Goal: Information Seeking & Learning: Learn about a topic

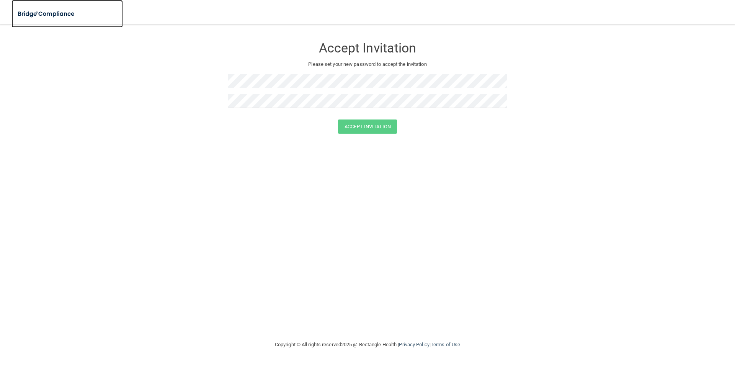
click at [52, 14] on img at bounding box center [46, 14] width 70 height 16
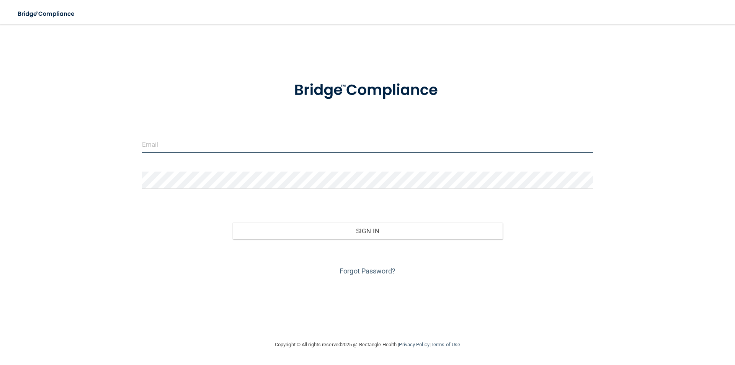
click at [255, 151] on input "email" at bounding box center [367, 144] width 451 height 17
type input "[EMAIL_ADDRESS][DOMAIN_NAME]"
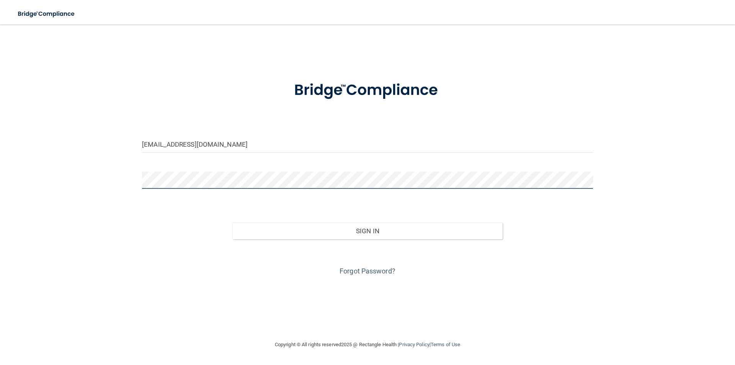
click at [233, 223] on button "Sign In" at bounding box center [368, 231] width 271 height 17
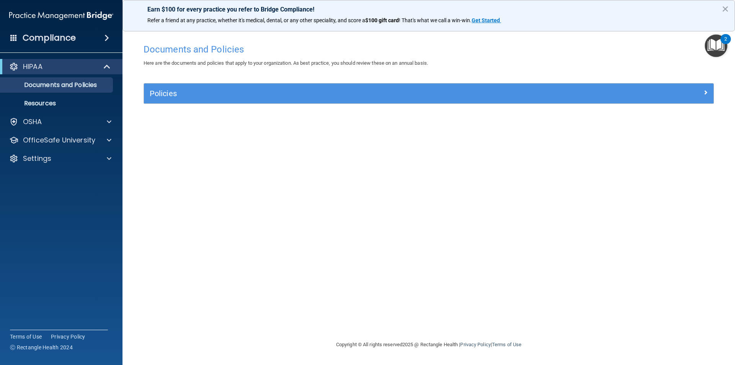
click at [716, 38] on img "Open Resource Center, 2 new notifications" at bounding box center [716, 45] width 23 height 23
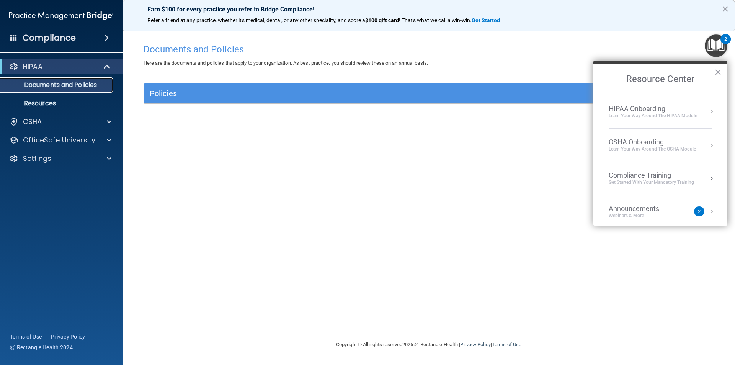
click at [74, 87] on p "Documents and Policies" at bounding box center [57, 85] width 105 height 8
click at [51, 102] on p "Resources" at bounding box center [57, 104] width 105 height 8
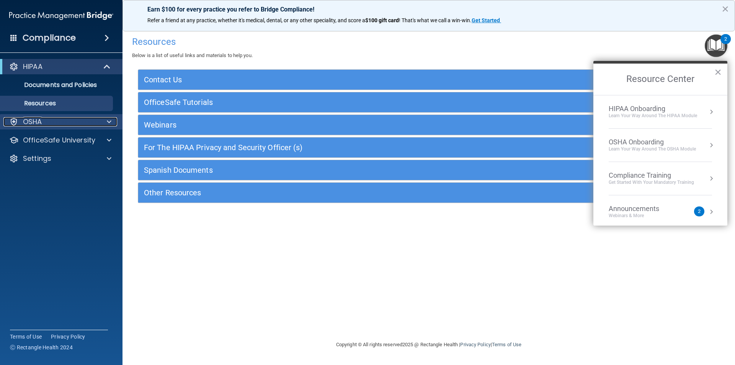
click at [55, 123] on div "OSHA" at bounding box center [50, 121] width 95 height 9
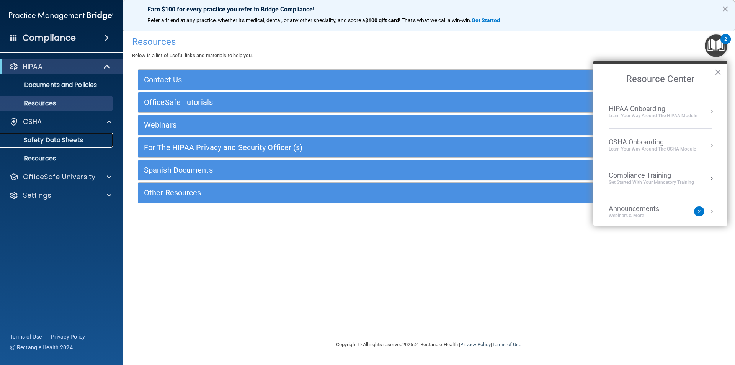
click at [62, 138] on p "Safety Data Sheets" at bounding box center [57, 140] width 105 height 8
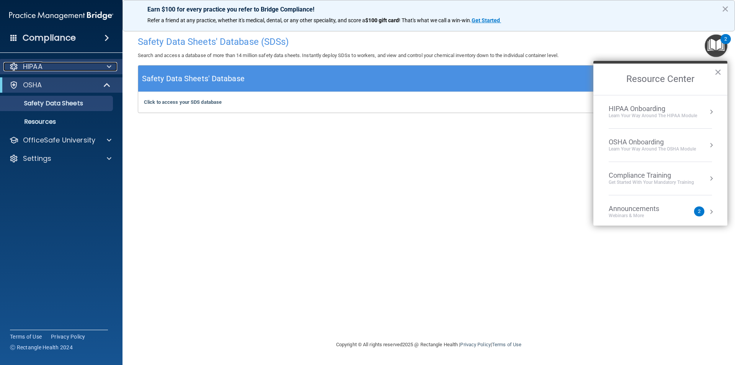
click at [52, 69] on div "HIPAA" at bounding box center [50, 66] width 95 height 9
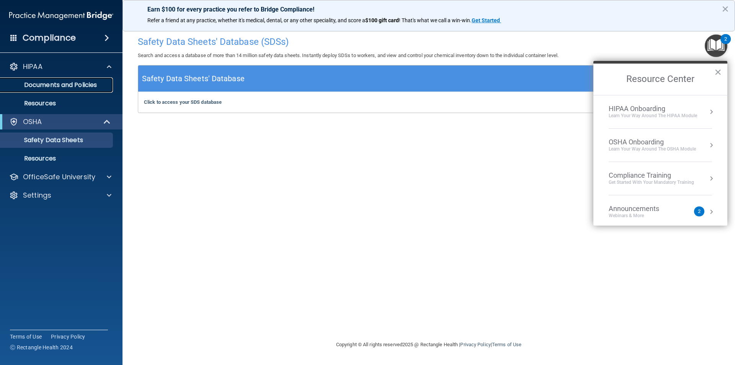
click at [45, 87] on p "Documents and Policies" at bounding box center [57, 85] width 105 height 8
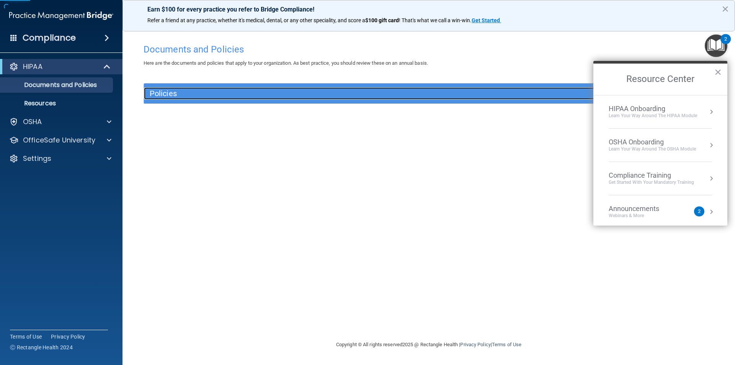
click at [173, 95] on h5 "Policies" at bounding box center [358, 93] width 416 height 8
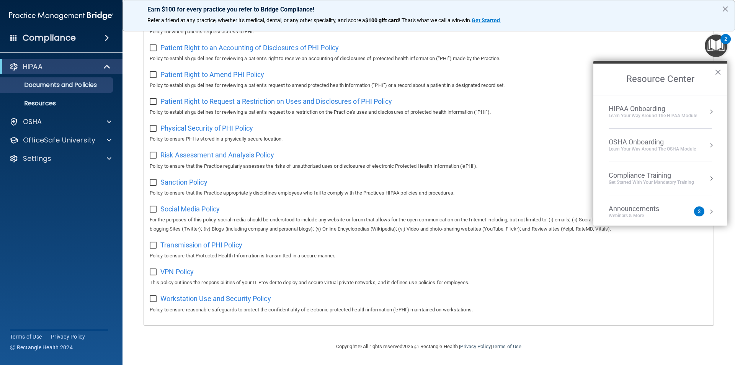
click at [673, 111] on div "HIPAA Onboarding" at bounding box center [653, 109] width 88 height 8
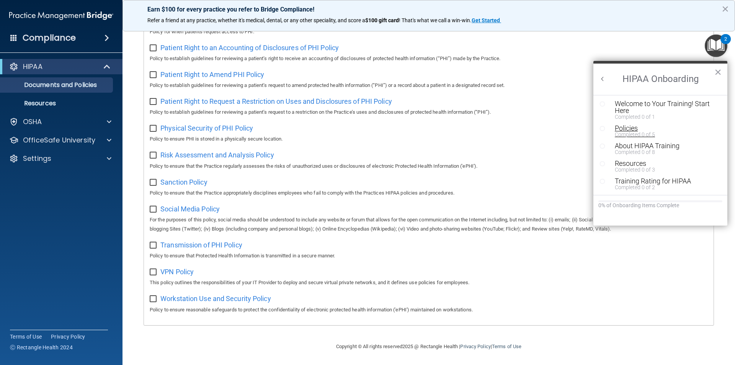
scroll to position [2, 0]
click at [642, 103] on div "Welcome to Your Training! Start Here" at bounding box center [663, 107] width 97 height 14
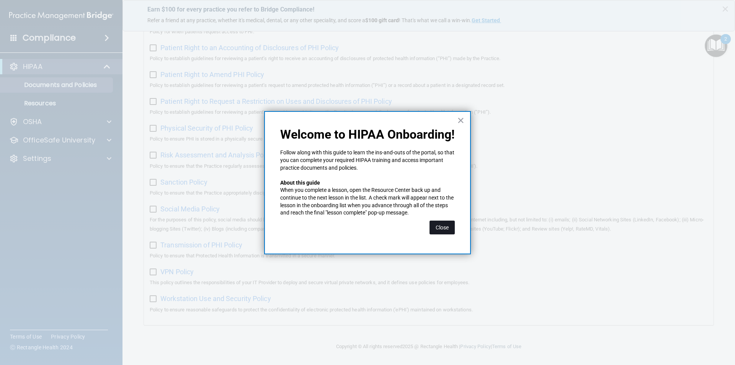
click at [445, 229] on button "Close" at bounding box center [442, 228] width 25 height 14
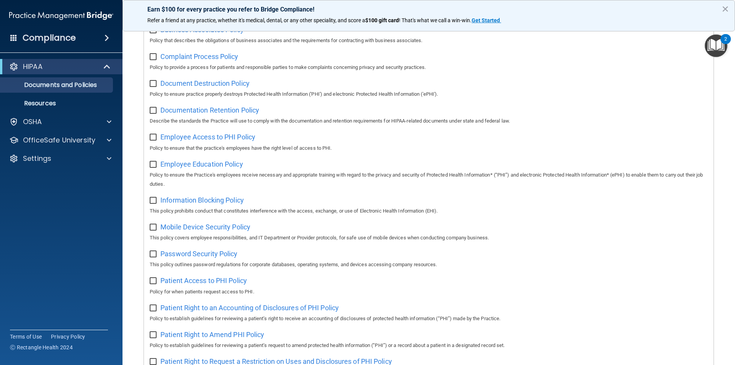
scroll to position [0, 0]
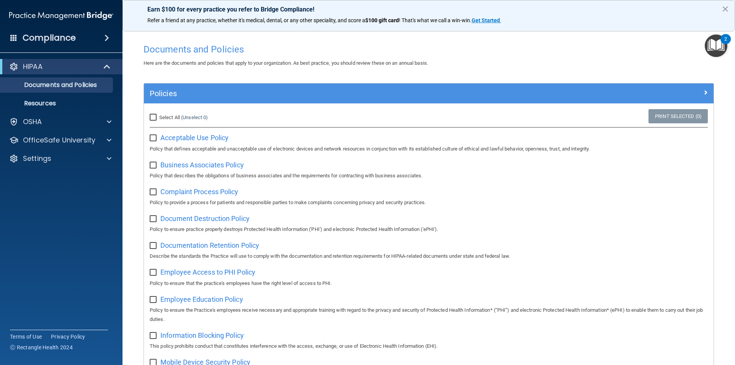
click at [719, 46] on img "Open Resource Center, 2 new notifications" at bounding box center [716, 45] width 23 height 23
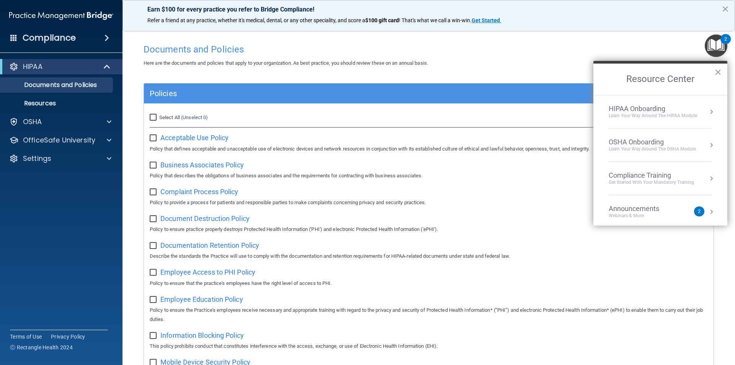
click at [708, 111] on button "Resource Center" at bounding box center [712, 112] width 8 height 8
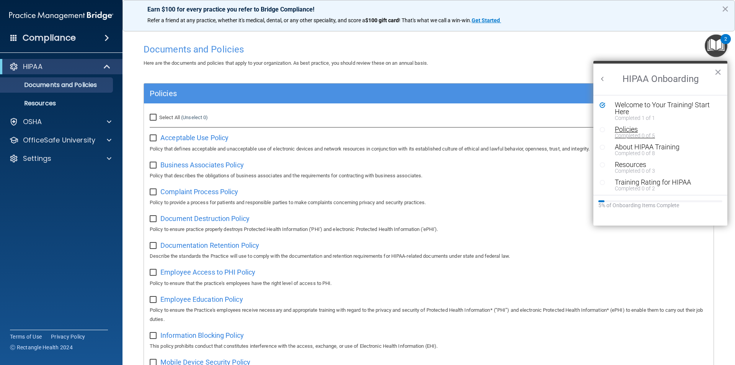
click at [626, 128] on div "Policies" at bounding box center [663, 129] width 97 height 7
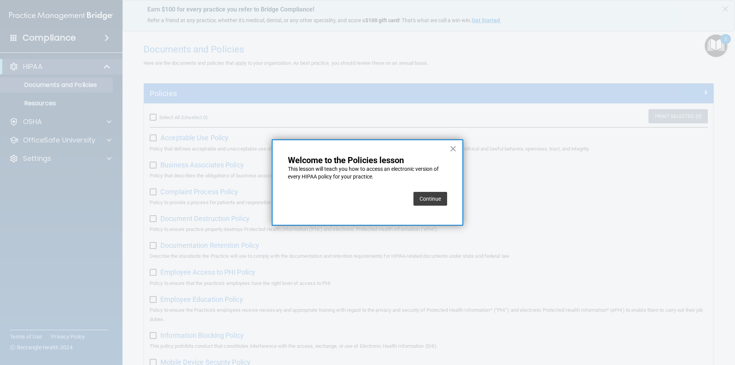
click at [427, 196] on button "Continue" at bounding box center [431, 199] width 34 height 14
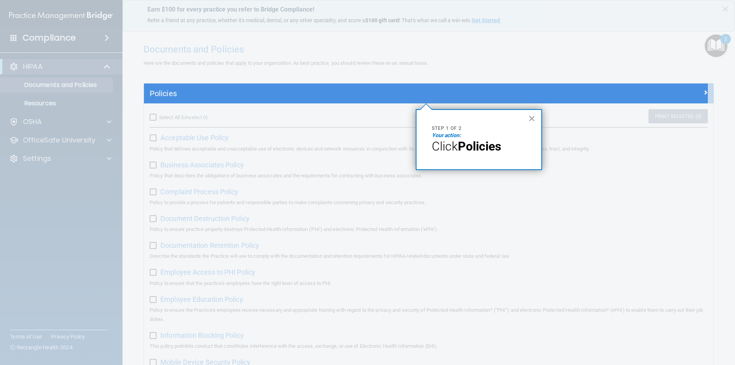
drag, startPoint x: 155, startPoint y: 118, endPoint x: 161, endPoint y: 118, distance: 6.1
click at [156, 118] on div at bounding box center [426, 234] width 564 height 262
click at [531, 118] on button "×" at bounding box center [532, 118] width 7 height 12
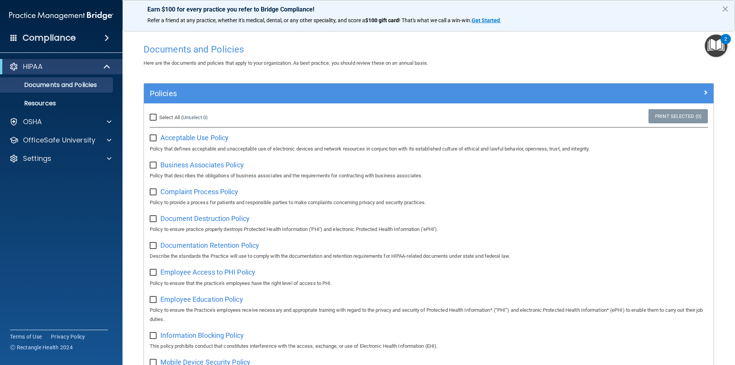
click at [152, 120] on input "Select All (Unselect 0) Unselect All" at bounding box center [154, 118] width 9 height 6
checkbox input "true"
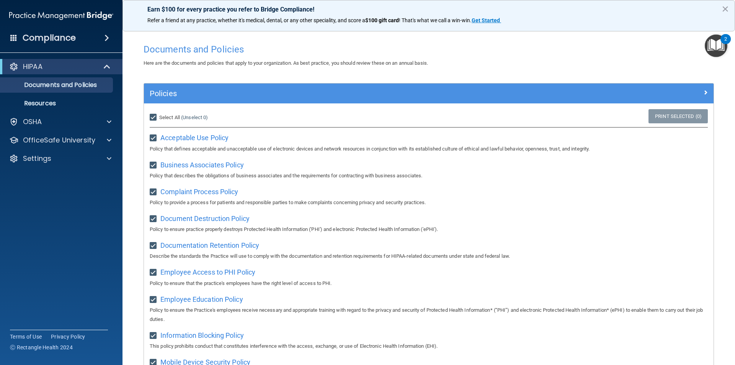
checkbox input "true"
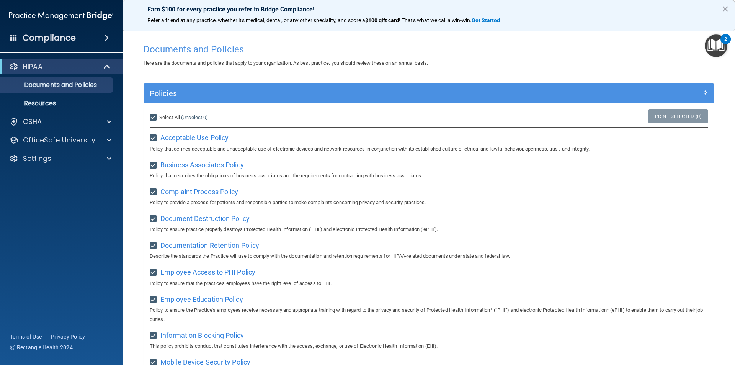
checkbox input "true"
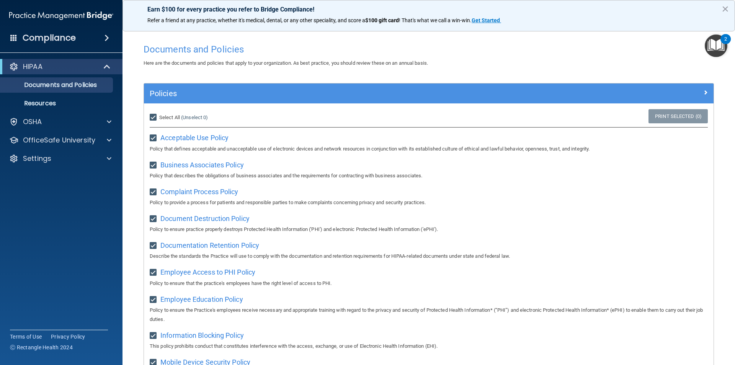
checkbox input "true"
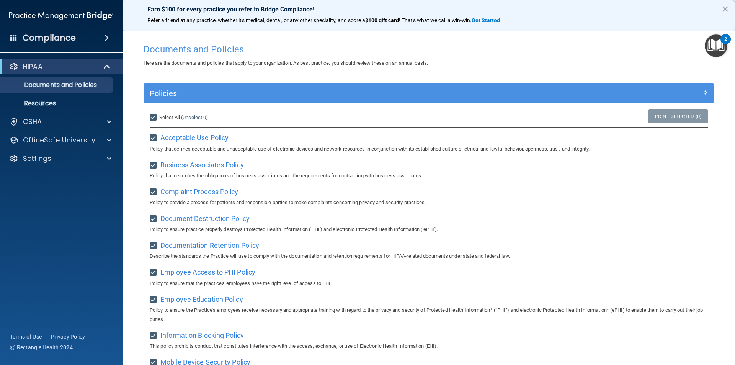
checkbox input "true"
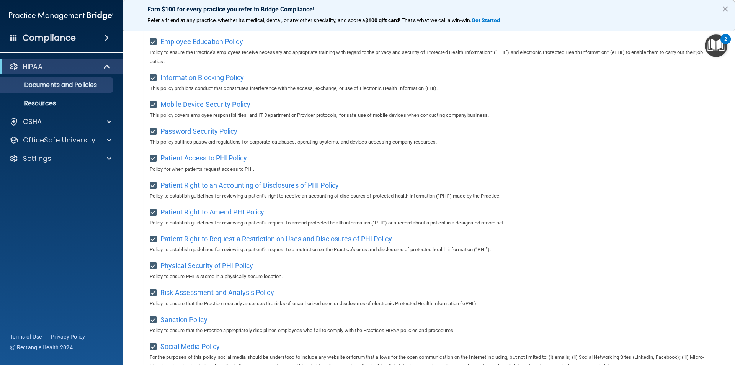
scroll to position [174, 0]
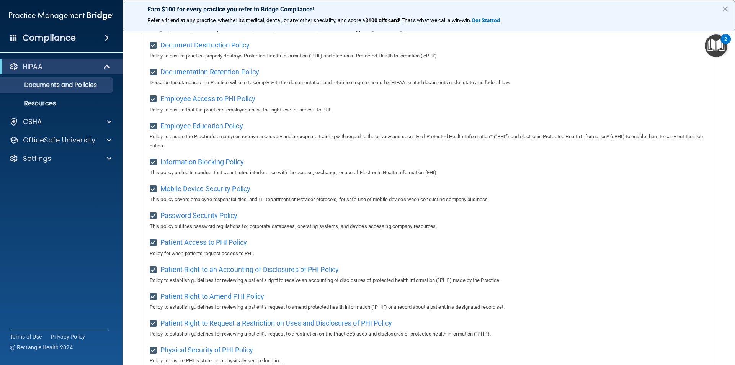
click at [716, 48] on img "Open Resource Center, 2 new notifications" at bounding box center [716, 45] width 23 height 23
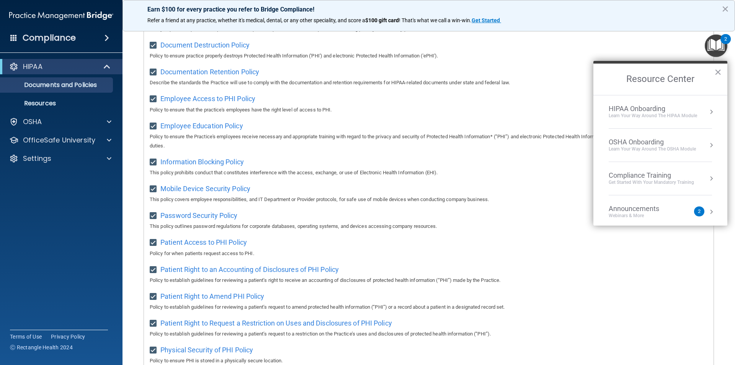
click at [701, 110] on div "HIPAA Onboarding Learn Your Way around the HIPAA module" at bounding box center [660, 112] width 103 height 15
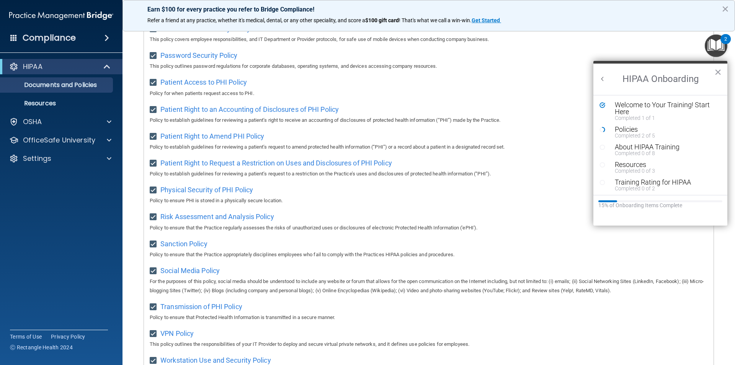
scroll to position [403, 0]
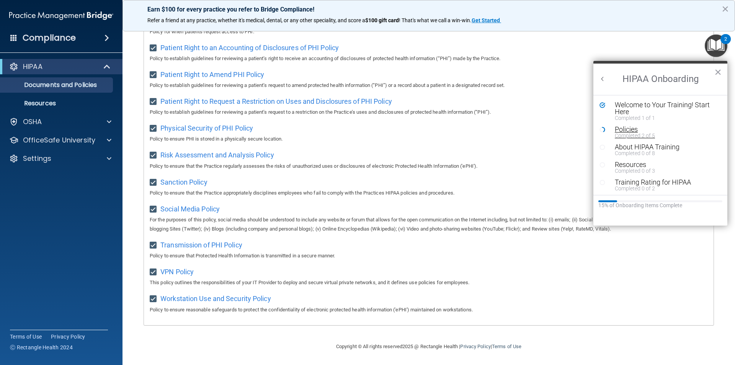
click at [651, 134] on div "Completed 2 of 5" at bounding box center [663, 135] width 97 height 5
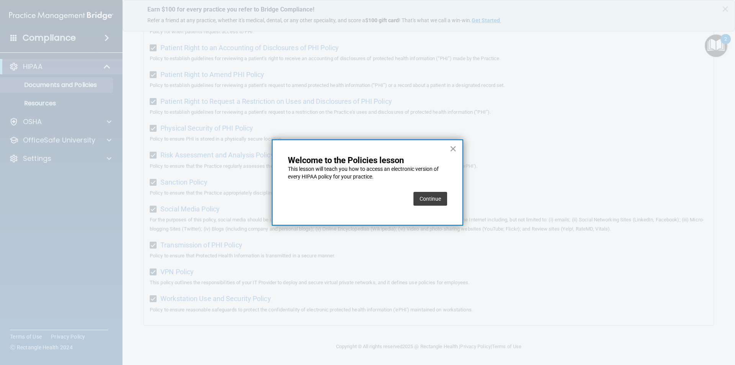
click at [429, 202] on button "Continue" at bounding box center [431, 199] width 34 height 14
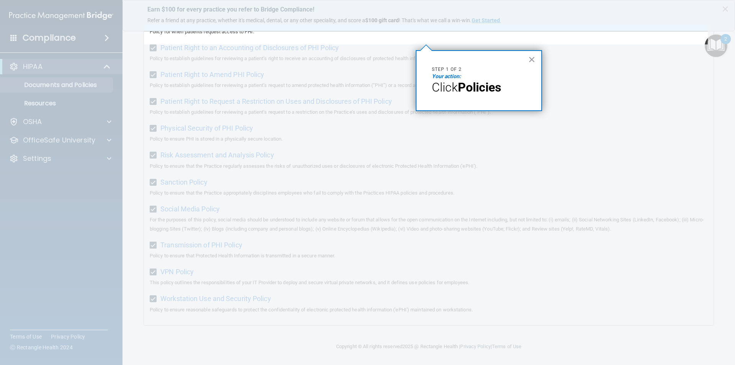
scroll to position [59, 0]
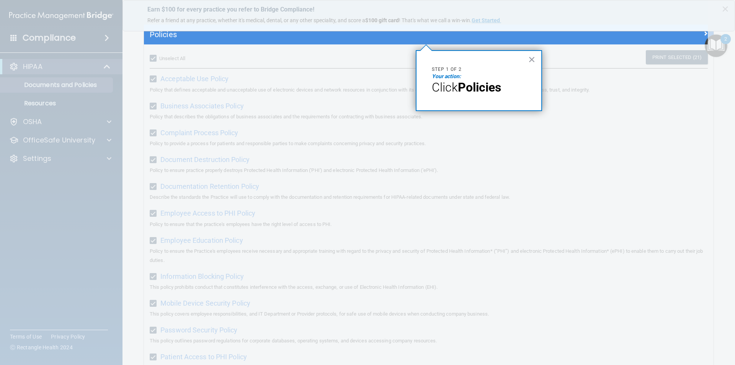
click at [533, 61] on button "×" at bounding box center [532, 59] width 7 height 12
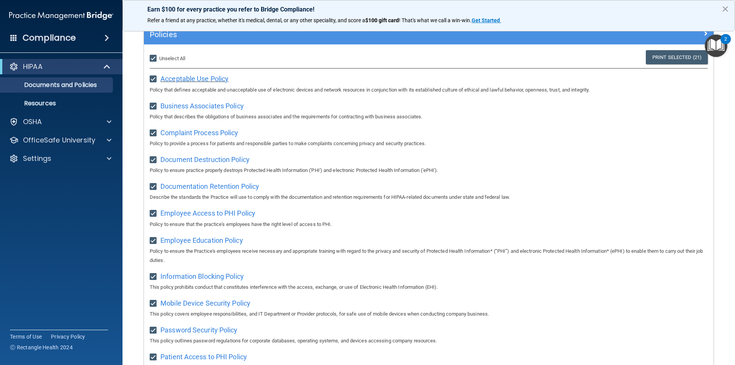
click at [200, 77] on span "Acceptable Use Policy" at bounding box center [194, 79] width 68 height 8
click at [195, 105] on span "Business Associates Policy" at bounding box center [202, 106] width 84 height 8
click at [207, 137] on span "Complaint Process Policy" at bounding box center [199, 133] width 78 height 8
click at [221, 162] on span "Document Destruction Policy" at bounding box center [204, 160] width 89 height 8
click at [216, 192] on div "Documentation Retention Policy Describe the standards the Practice will use to …" at bounding box center [429, 191] width 558 height 22
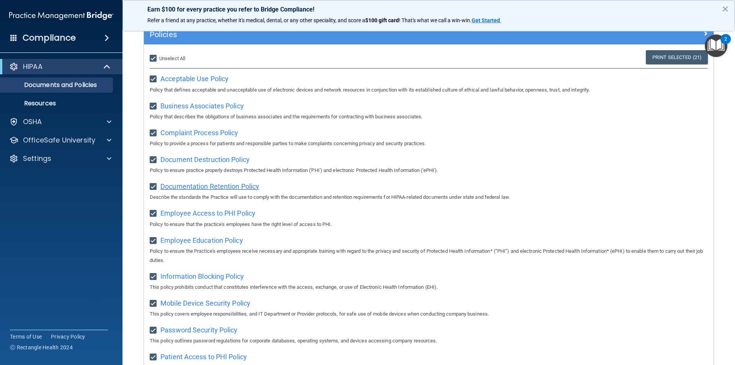
click at [216, 188] on span "Documentation Retention Policy" at bounding box center [209, 186] width 99 height 8
click at [242, 214] on span "Employee Access to PHI Policy" at bounding box center [207, 213] width 95 height 8
click at [221, 244] on span "Employee Education Policy" at bounding box center [201, 240] width 83 height 8
click at [205, 278] on span "Information Blocking Policy" at bounding box center [202, 276] width 84 height 8
click at [199, 280] on span "Information Blocking Policy" at bounding box center [202, 276] width 84 height 8
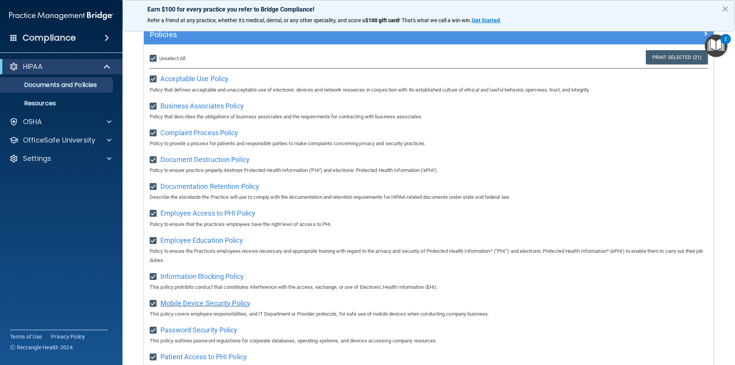
click at [219, 305] on span "Mobile Device Security Policy" at bounding box center [205, 303] width 90 height 8
click at [215, 307] on span "Mobile Device Security Policy" at bounding box center [205, 303] width 90 height 8
click at [212, 334] on span "Password Security Policy" at bounding box center [198, 330] width 77 height 8
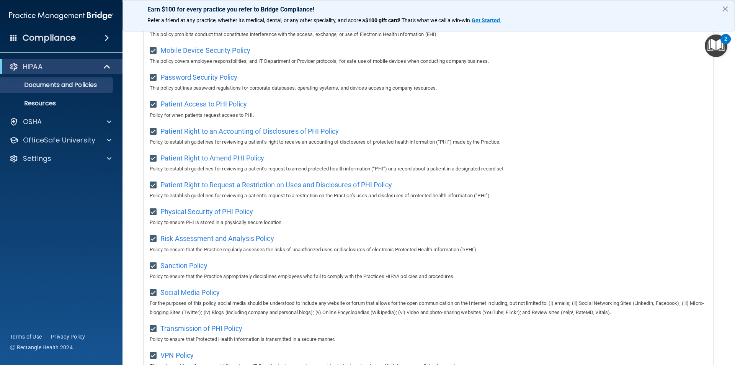
scroll to position [327, 0]
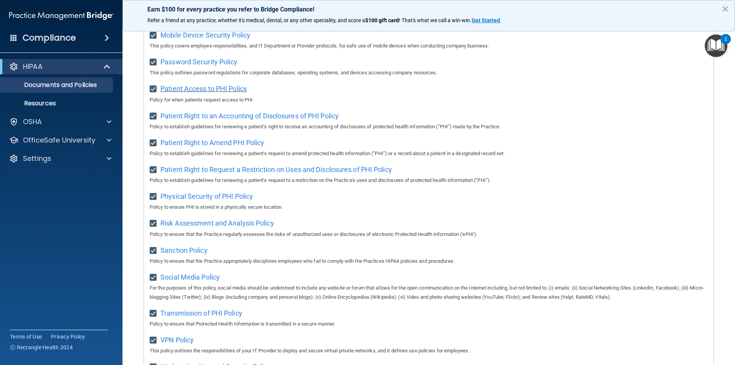
click at [202, 93] on span "Patient Access to PHI Policy" at bounding box center [203, 89] width 87 height 8
click at [221, 118] on span "Patient Right to an Accounting of Disclosures of PHI Policy" at bounding box center [249, 116] width 179 height 8
click at [209, 200] on span "Physical Security of PHI Policy" at bounding box center [206, 196] width 93 height 8
click at [225, 174] on span "Patient Right to Request a Restriction on Uses and Disclosures of PHI Policy" at bounding box center [276, 169] width 232 height 8
click at [211, 227] on span "Risk Assessment and Analysis Policy" at bounding box center [217, 223] width 114 height 8
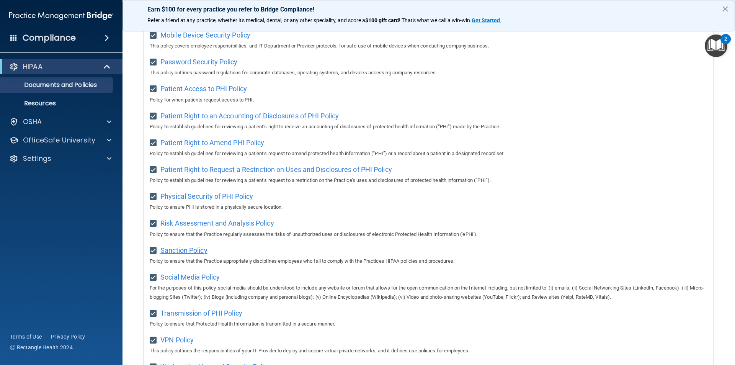
click at [187, 254] on span "Sanction Policy" at bounding box center [183, 250] width 47 height 8
click at [191, 281] on span "Social Media Policy" at bounding box center [189, 277] width 59 height 8
click at [194, 317] on span "Transmission of PHI Policy" at bounding box center [201, 313] width 82 height 8
click at [188, 344] on span "VPN Policy" at bounding box center [176, 340] width 33 height 8
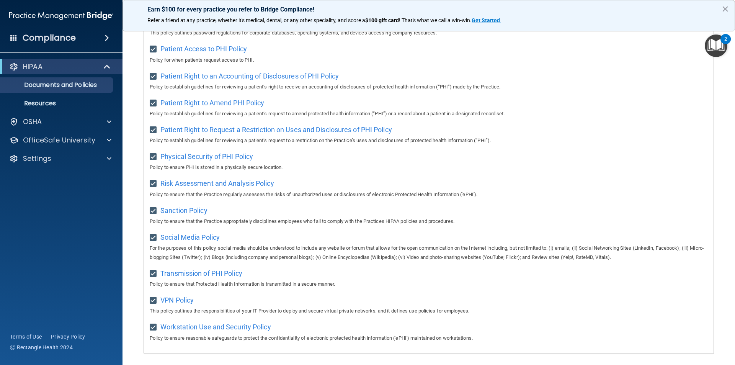
scroll to position [403, 0]
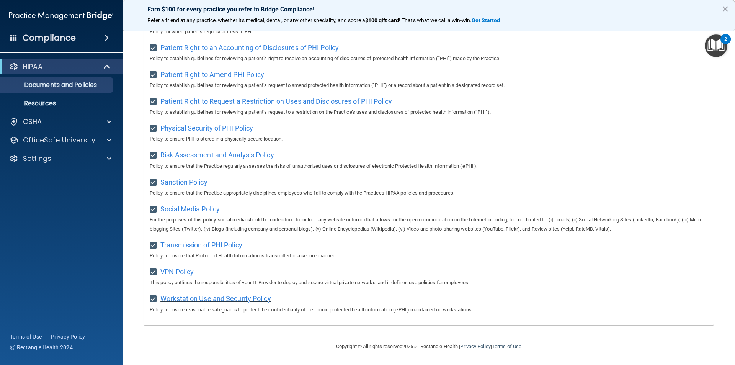
click at [205, 300] on span "Workstation Use and Security Policy" at bounding box center [215, 299] width 111 height 8
click at [728, 49] on main "Documents and Policies Here are the documents and policies that apply to your o…" at bounding box center [429, 195] width 613 height 341
click at [721, 44] on img "Open Resource Center, 2 new notifications" at bounding box center [716, 45] width 23 height 23
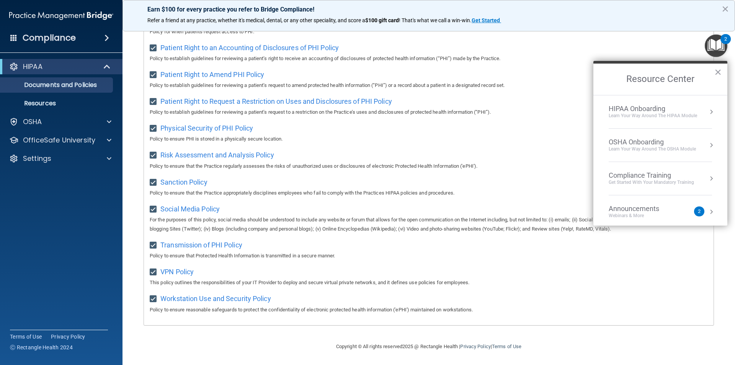
click at [655, 110] on div "HIPAA Onboarding" at bounding box center [653, 109] width 88 height 8
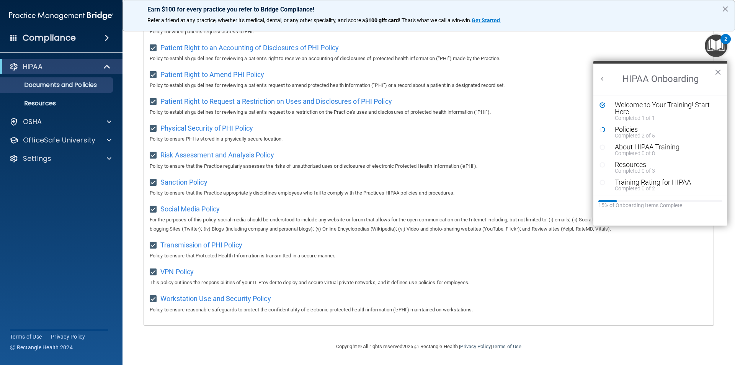
scroll to position [0, 0]
click at [627, 130] on div "Policies" at bounding box center [663, 129] width 97 height 7
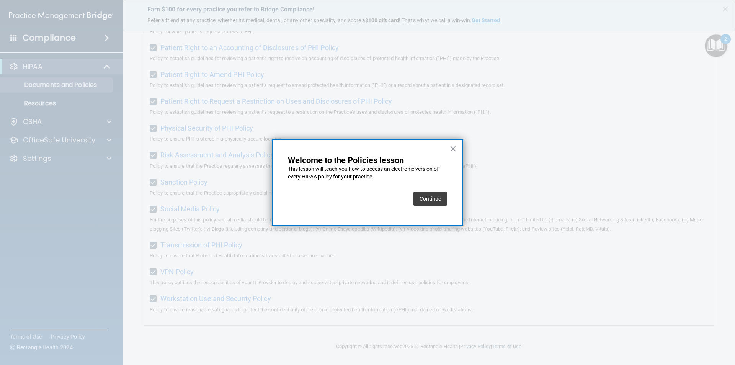
click at [441, 200] on button "Continue" at bounding box center [431, 199] width 34 height 14
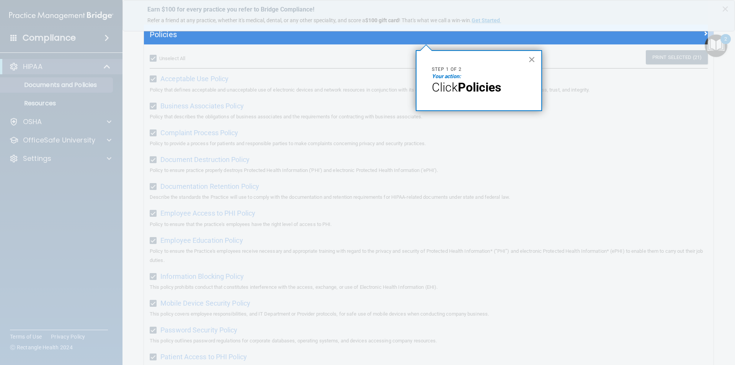
click at [531, 59] on button "×" at bounding box center [532, 59] width 7 height 12
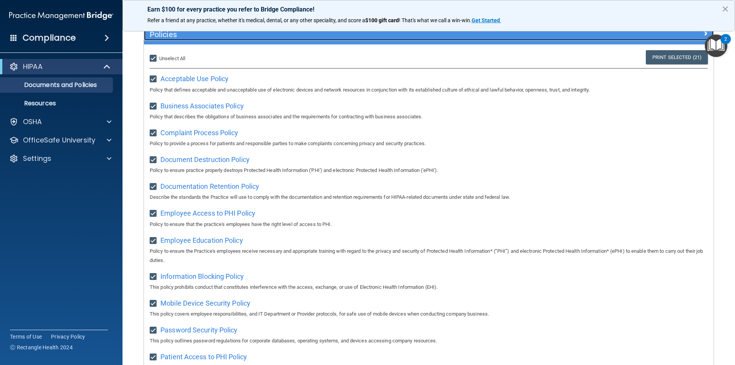
click at [704, 33] on span at bounding box center [706, 33] width 5 height 9
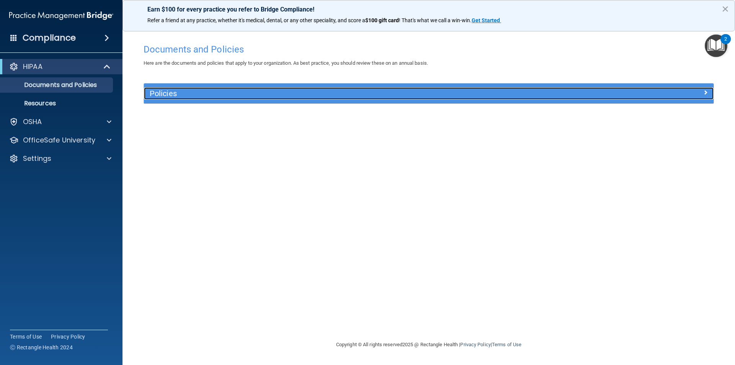
scroll to position [0, 0]
drag, startPoint x: 705, startPoint y: 90, endPoint x: 706, endPoint y: 64, distance: 26.1
click at [705, 89] on span at bounding box center [706, 92] width 5 height 9
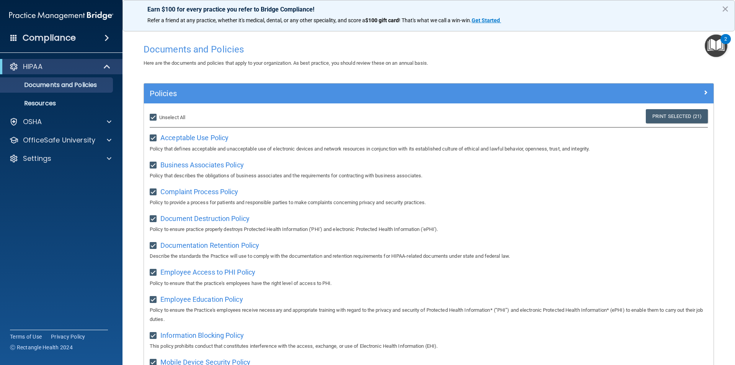
click at [720, 46] on img "Open Resource Center, 2 new notifications" at bounding box center [716, 45] width 23 height 23
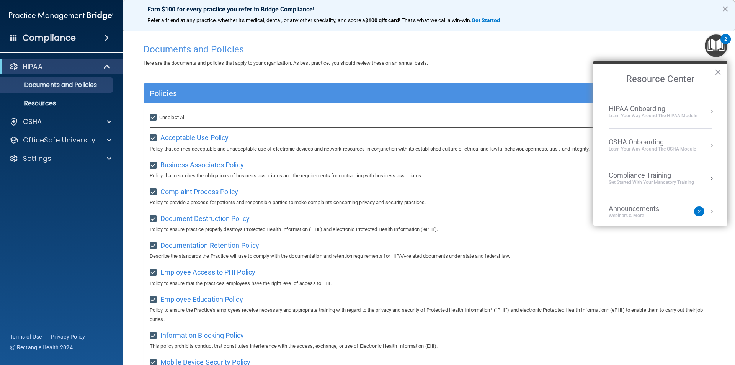
click at [696, 113] on div "Learn Your Way around the HIPAA module" at bounding box center [653, 116] width 88 height 7
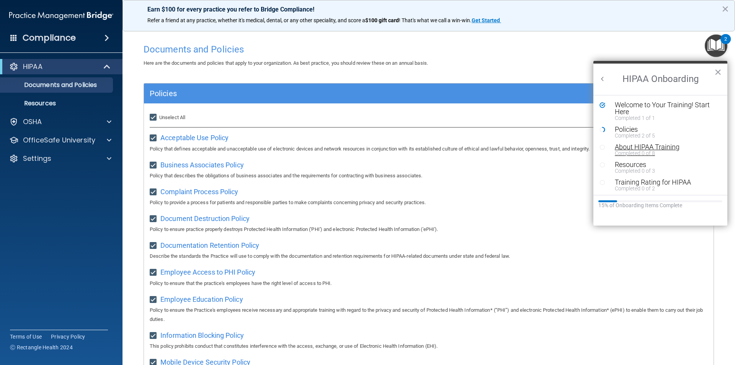
click at [641, 148] on div "About HIPAA Training" at bounding box center [663, 147] width 97 height 7
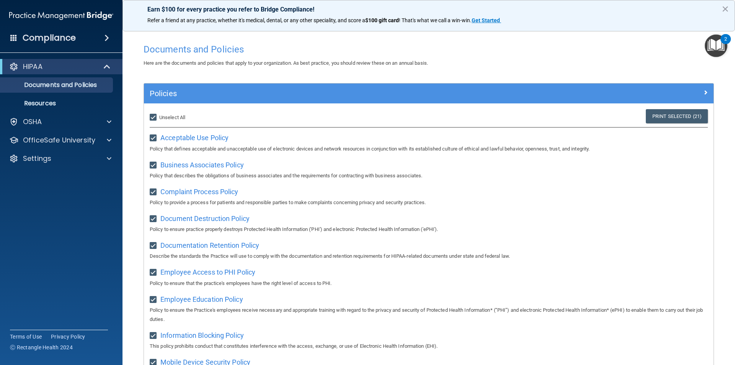
drag, startPoint x: 716, startPoint y: 44, endPoint x: 716, endPoint y: 49, distance: 4.6
click at [716, 46] on img "Open Resource Center, 2 new notifications" at bounding box center [716, 45] width 23 height 23
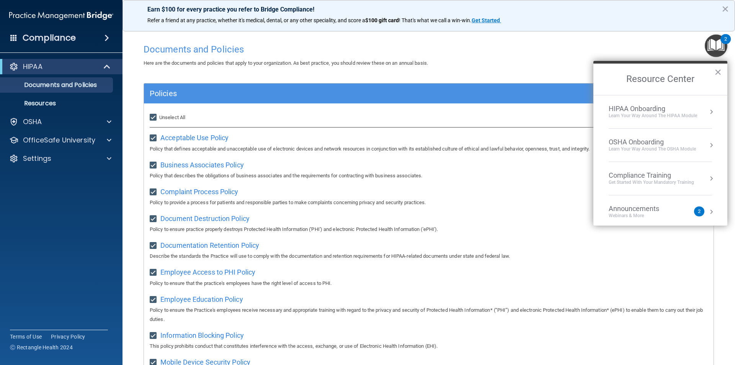
click at [686, 115] on div "Learn Your Way around the HIPAA module" at bounding box center [653, 116] width 88 height 7
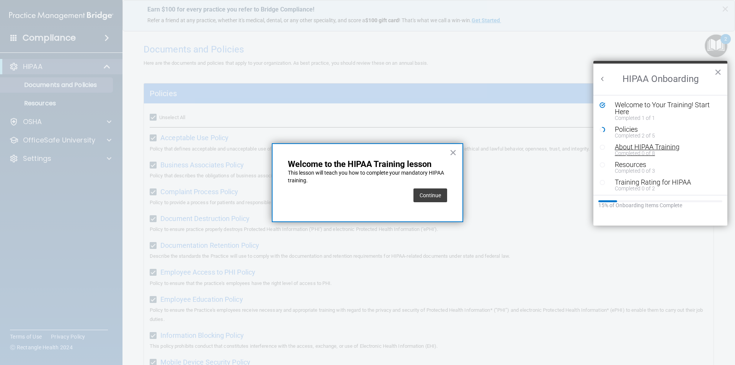
click at [641, 153] on div "Completed 0 of 8" at bounding box center [663, 153] width 97 height 5
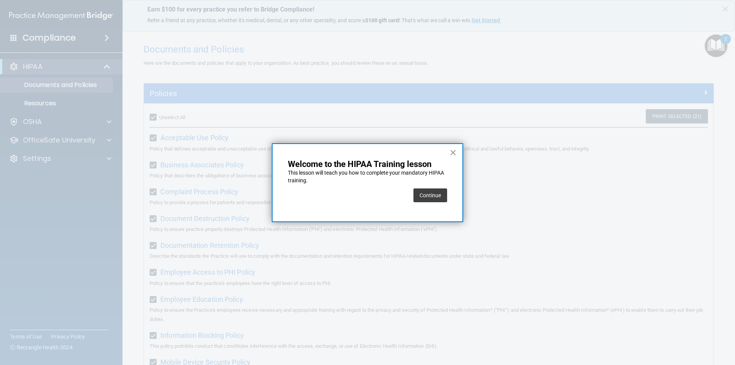
click at [437, 192] on button "Continue" at bounding box center [431, 195] width 34 height 14
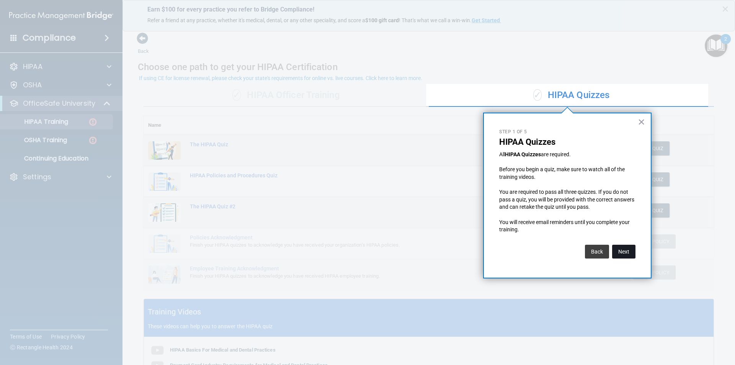
click at [621, 254] on button "Next" at bounding box center [623, 252] width 23 height 14
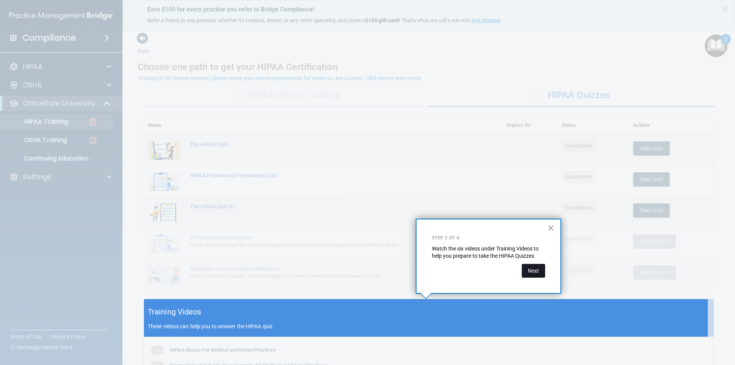
click at [535, 270] on button "Next" at bounding box center [533, 271] width 23 height 14
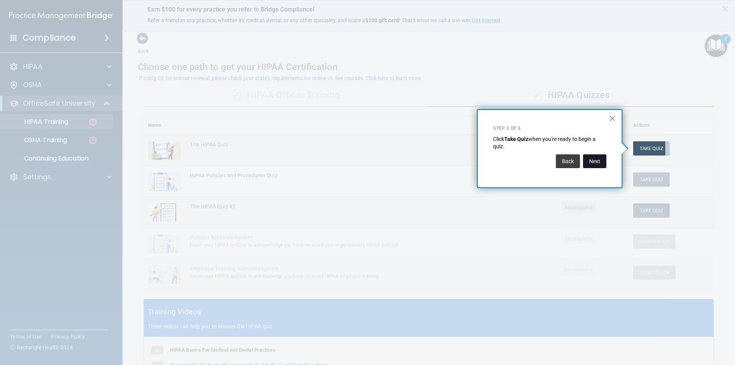
click at [594, 160] on button "Next" at bounding box center [594, 161] width 23 height 14
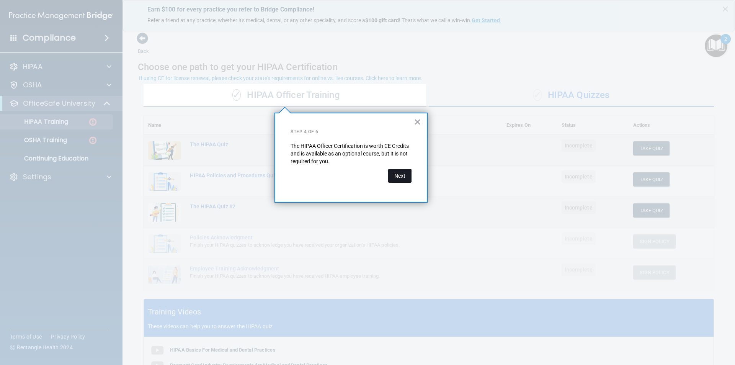
click at [402, 181] on button "Next" at bounding box center [399, 176] width 23 height 14
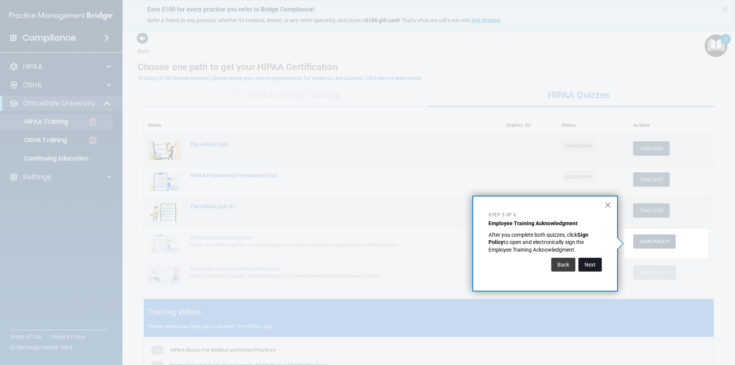
click at [593, 267] on button "Next" at bounding box center [590, 265] width 23 height 14
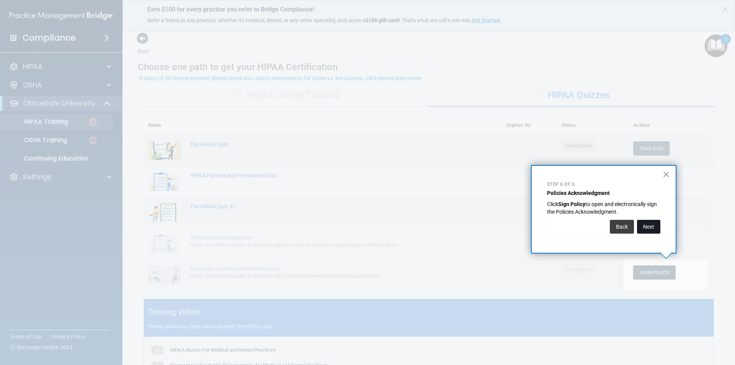
click at [647, 229] on button "Next" at bounding box center [648, 227] width 23 height 14
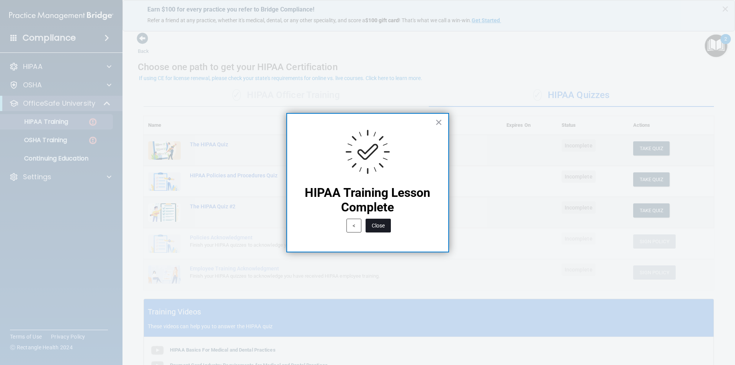
click at [383, 223] on button "Close" at bounding box center [378, 226] width 25 height 14
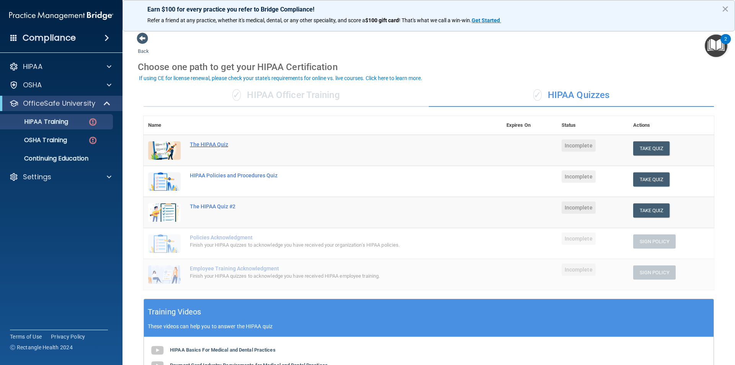
click at [214, 144] on div "The HIPAA Quiz" at bounding box center [327, 144] width 274 height 6
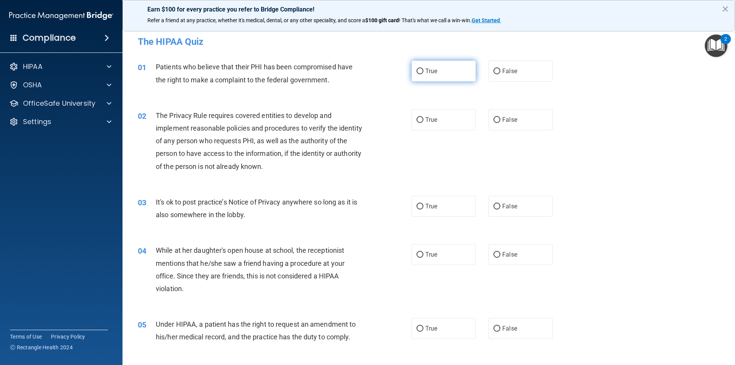
click at [455, 71] on label "True" at bounding box center [444, 71] width 64 height 21
click at [424, 71] on input "True" at bounding box center [420, 72] width 7 height 6
radio input "true"
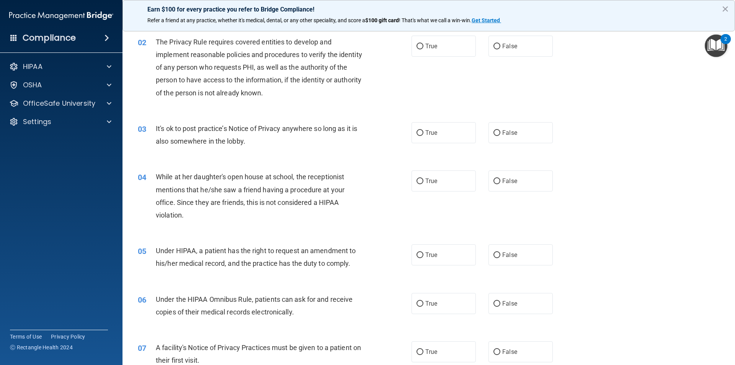
scroll to position [77, 0]
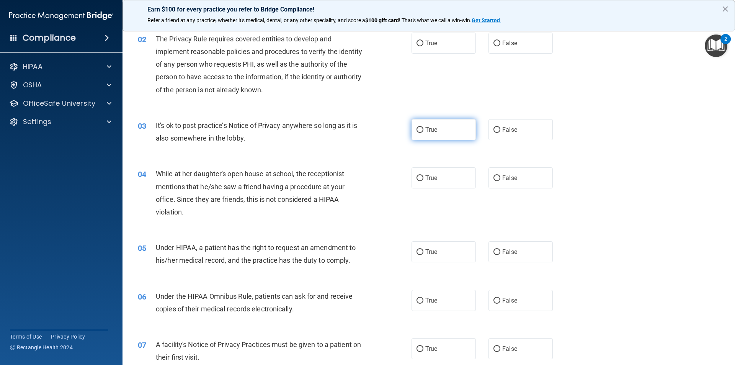
click at [462, 134] on label "True" at bounding box center [444, 129] width 64 height 21
click at [424, 133] on input "True" at bounding box center [420, 130] width 7 height 6
radio input "true"
click at [503, 176] on span "False" at bounding box center [510, 177] width 15 height 7
click at [501, 176] on input "False" at bounding box center [497, 178] width 7 height 6
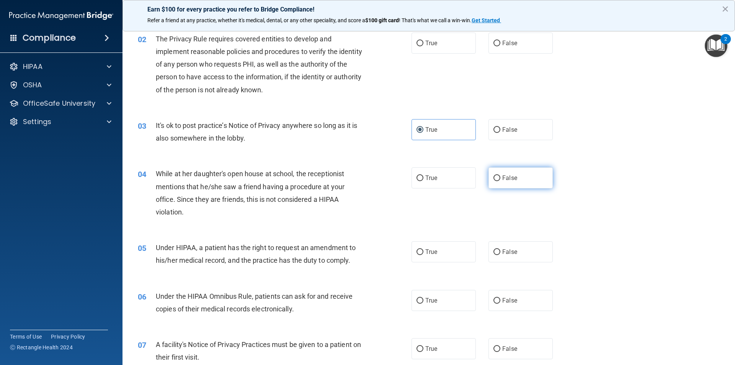
radio input "true"
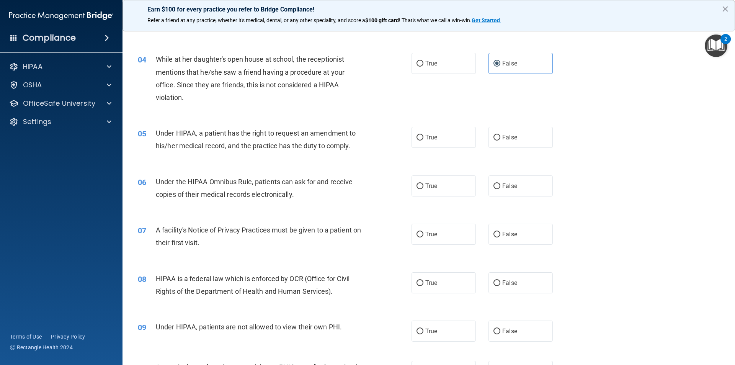
scroll to position [192, 0]
click at [446, 139] on label "True" at bounding box center [444, 136] width 64 height 21
click at [424, 139] on input "True" at bounding box center [420, 137] width 7 height 6
radio input "true"
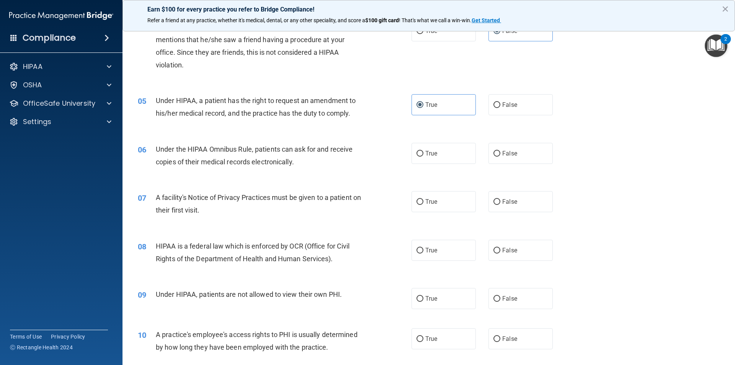
scroll to position [268, 0]
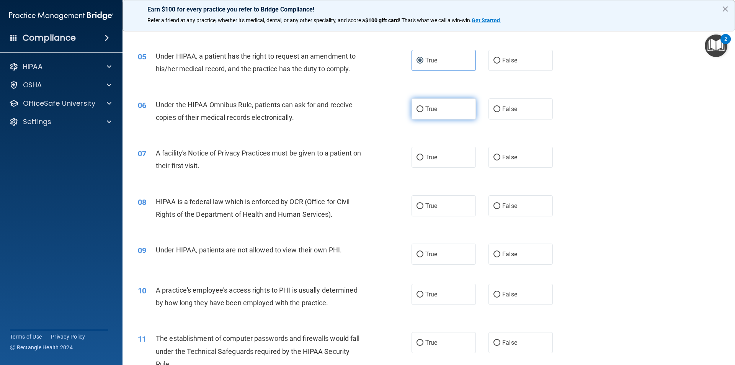
click at [426, 111] on span "True" at bounding box center [432, 108] width 12 height 7
click at [424, 111] on input "True" at bounding box center [420, 109] width 7 height 6
radio input "true"
click at [442, 156] on label "True" at bounding box center [444, 157] width 64 height 21
click at [424, 156] on input "True" at bounding box center [420, 158] width 7 height 6
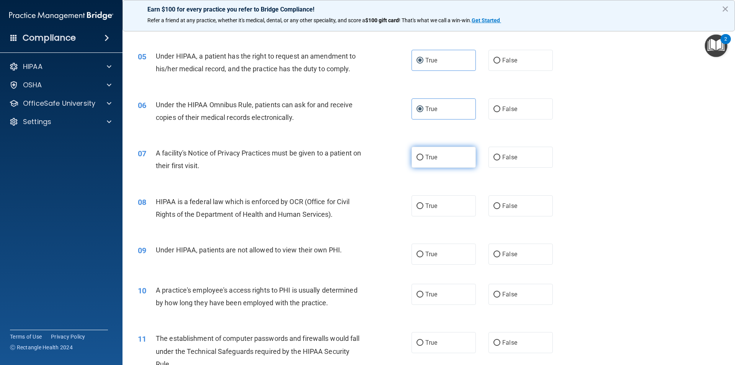
radio input "true"
click at [457, 205] on label "True" at bounding box center [444, 205] width 64 height 21
click at [424, 205] on input "True" at bounding box center [420, 206] width 7 height 6
radio input "true"
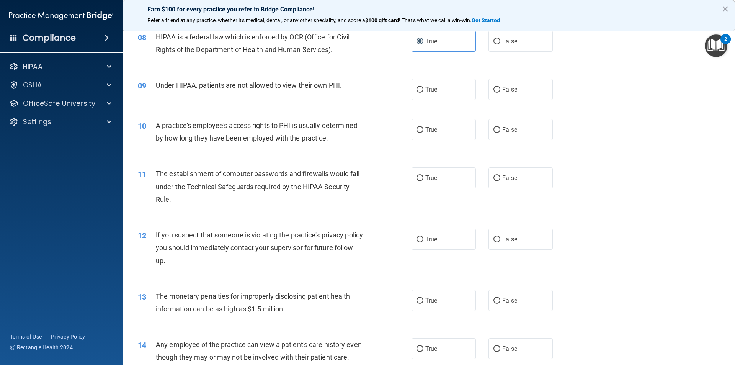
scroll to position [299, 0]
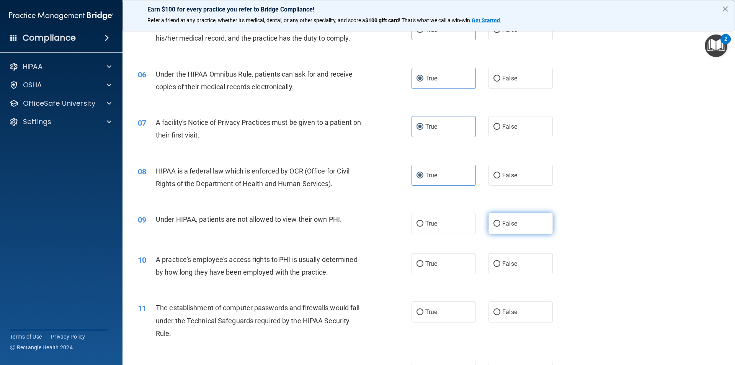
click at [498, 225] on label "False" at bounding box center [521, 223] width 64 height 21
click at [498, 225] on input "False" at bounding box center [497, 224] width 7 height 6
radio input "true"
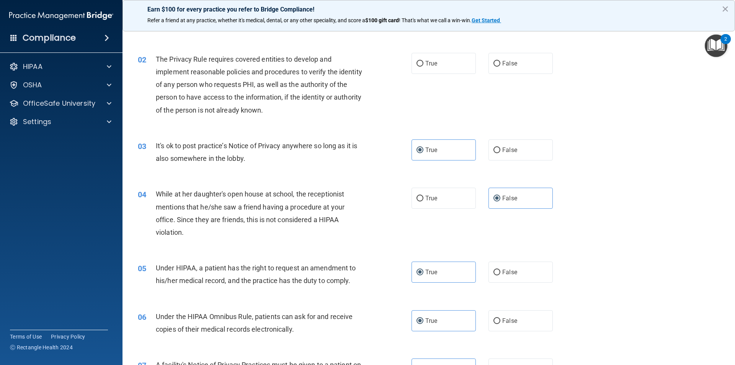
scroll to position [0, 0]
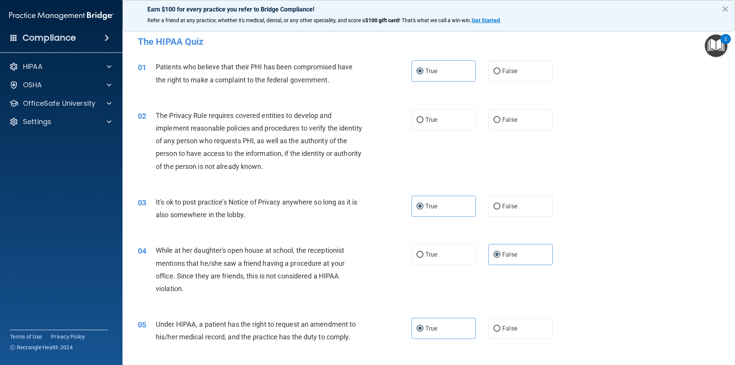
click at [714, 43] on img "Open Resource Center, 2 new notifications" at bounding box center [716, 45] width 23 height 23
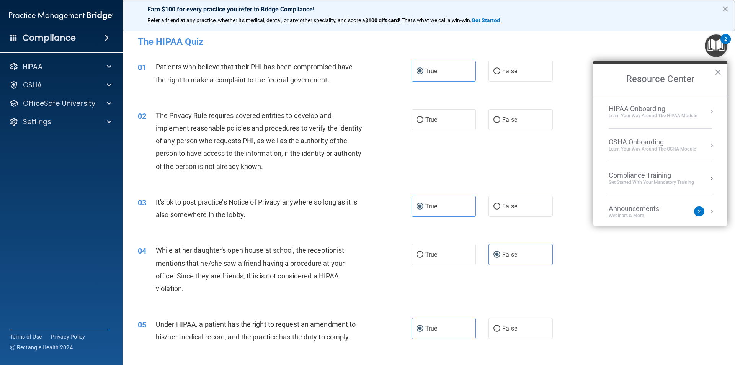
click at [692, 111] on div "HIPAA Onboarding" at bounding box center [653, 109] width 88 height 8
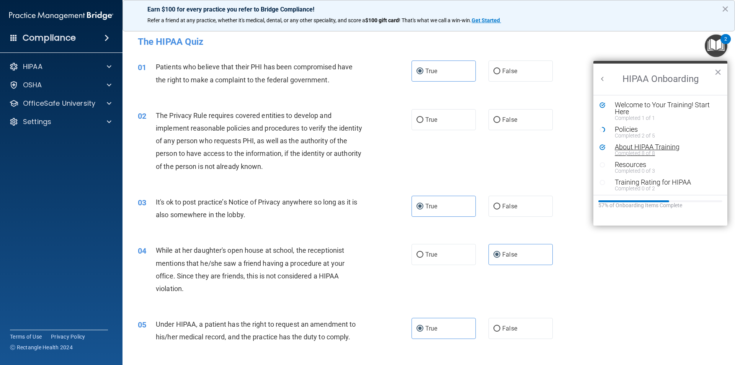
click at [631, 148] on div "About HIPAA Training" at bounding box center [663, 147] width 97 height 7
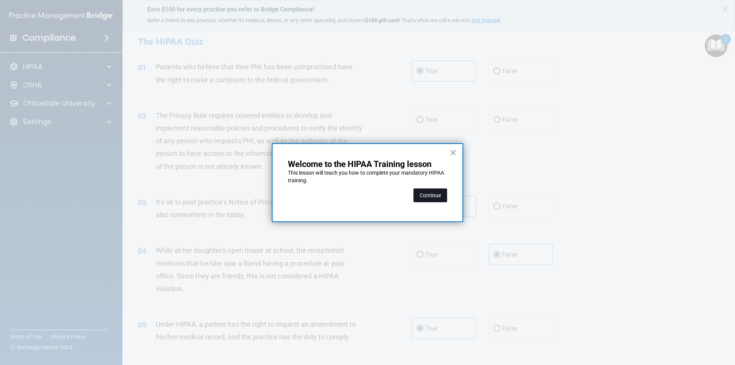
click at [429, 193] on button "Continue" at bounding box center [431, 195] width 34 height 14
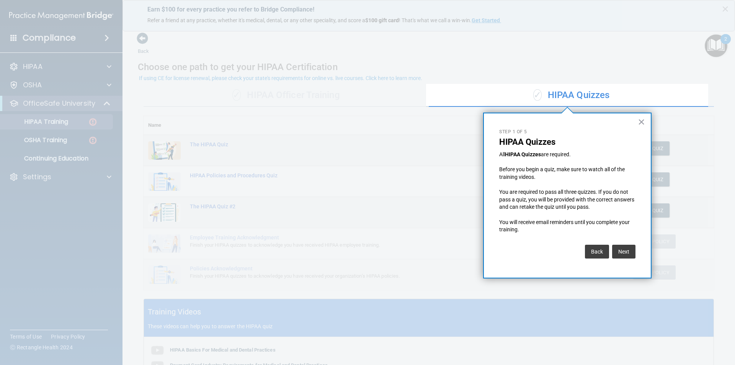
click at [641, 120] on button "×" at bounding box center [641, 122] width 7 height 12
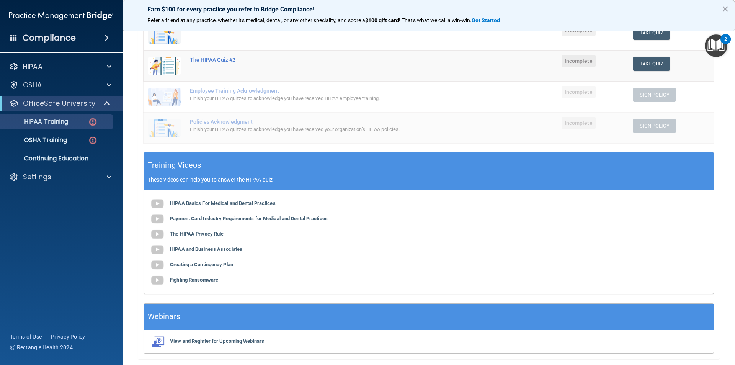
scroll to position [133, 0]
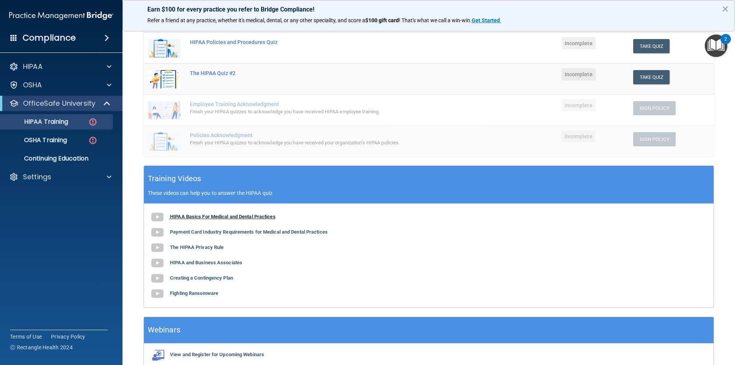
click at [200, 217] on b "HIPAA Basics For Medical and Dental Practices" at bounding box center [223, 217] width 106 height 6
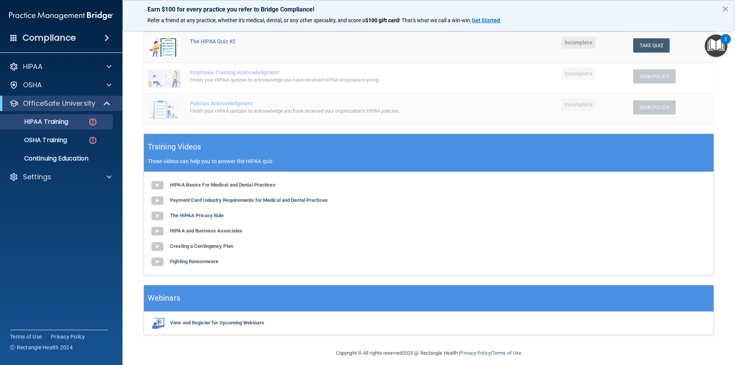
scroll to position [172, 0]
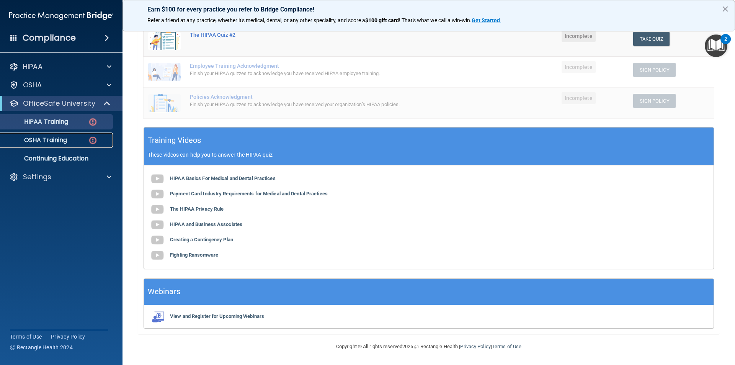
click at [78, 143] on div "OSHA Training" at bounding box center [57, 140] width 105 height 8
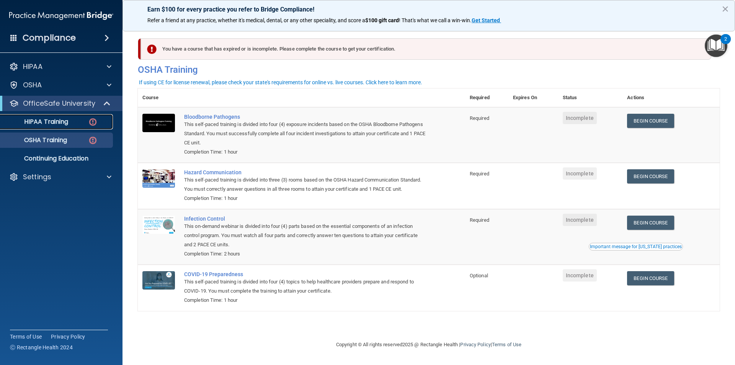
click at [77, 118] on div "HIPAA Training" at bounding box center [57, 122] width 105 height 8
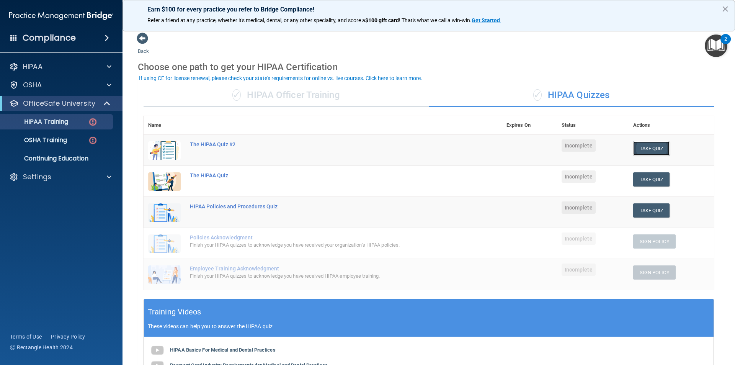
click at [644, 151] on button "Take Quiz" at bounding box center [652, 148] width 37 height 14
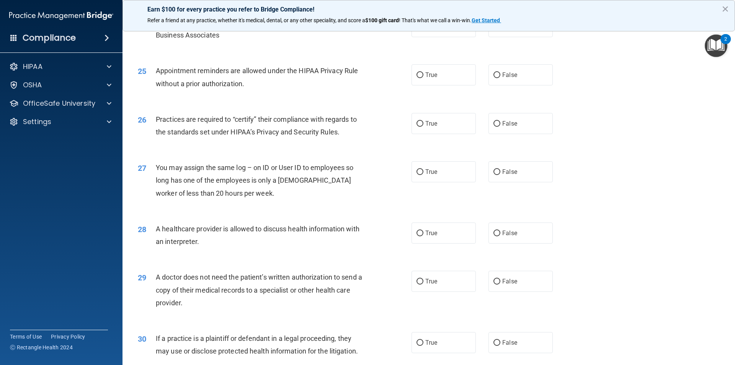
scroll to position [1418, 0]
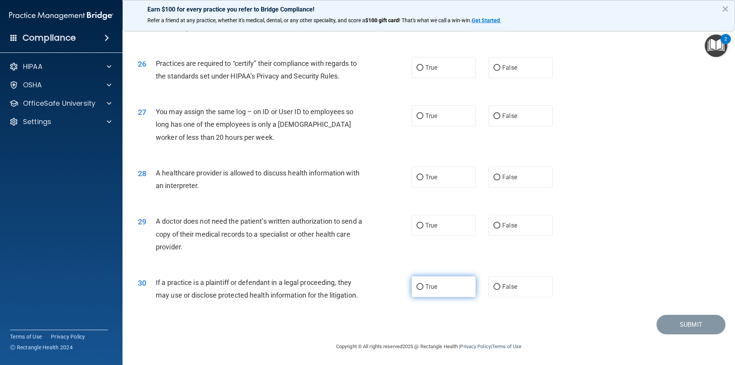
click at [441, 290] on label "True" at bounding box center [444, 286] width 64 height 21
click at [424, 290] on input "True" at bounding box center [420, 287] width 7 height 6
radio input "true"
click at [456, 229] on label "True" at bounding box center [444, 225] width 64 height 21
click at [424, 229] on input "True" at bounding box center [420, 226] width 7 height 6
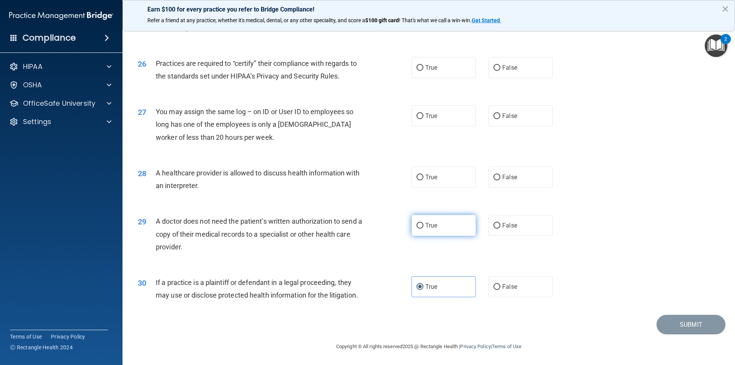
radio input "true"
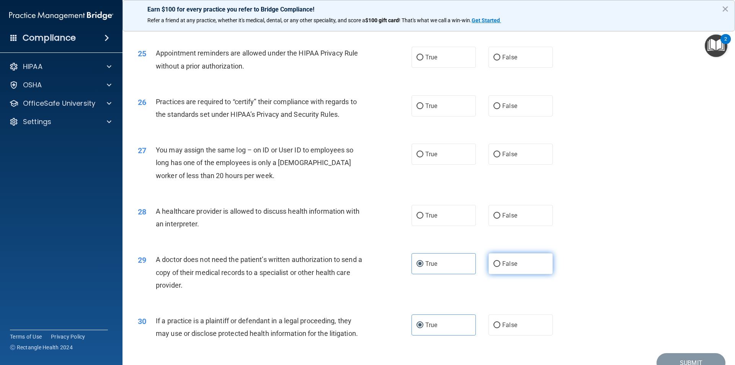
click at [508, 259] on label "False" at bounding box center [521, 263] width 64 height 21
click at [501, 261] on input "False" at bounding box center [497, 264] width 7 height 6
radio input "true"
radio input "false"
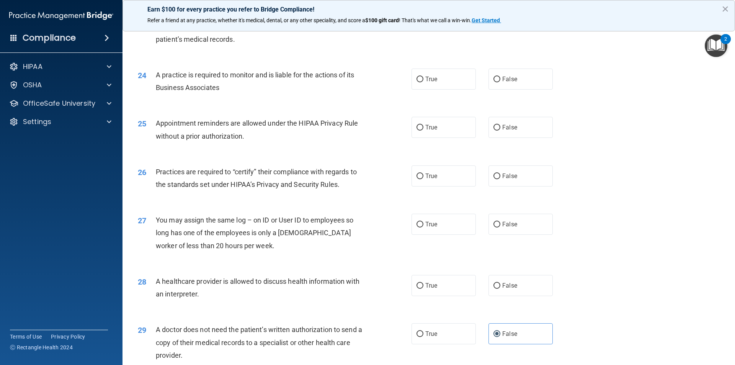
scroll to position [1303, 0]
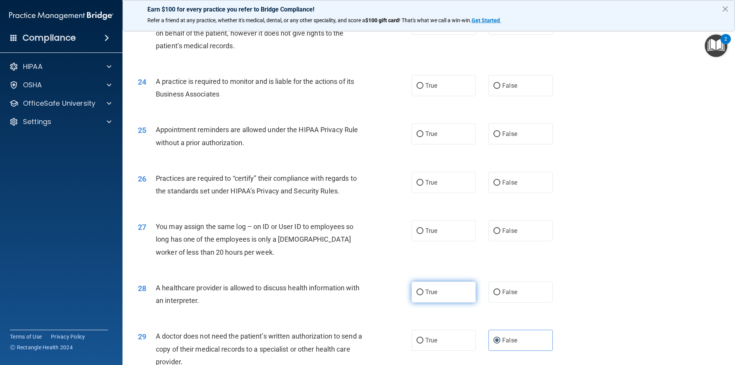
click at [447, 291] on label "True" at bounding box center [444, 292] width 64 height 21
click at [424, 291] on input "True" at bounding box center [420, 293] width 7 height 6
radio input "true"
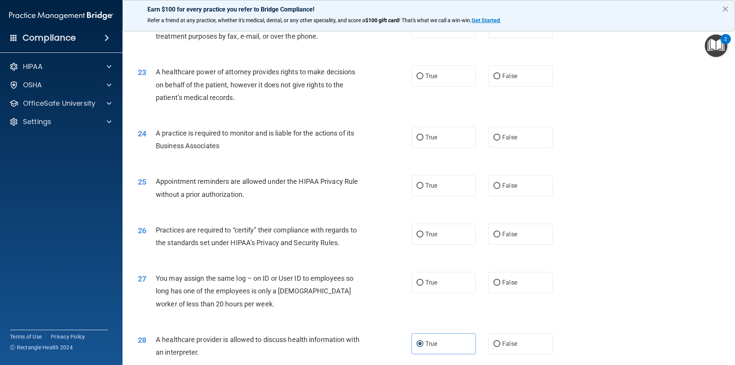
scroll to position [1265, 0]
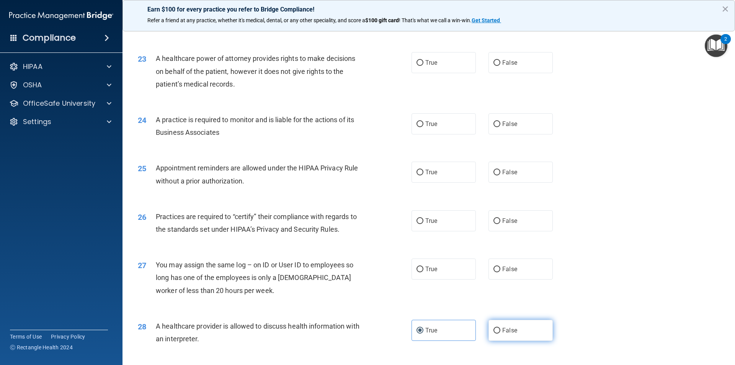
click at [510, 328] on span "False" at bounding box center [510, 330] width 15 height 7
click at [501, 328] on input "False" at bounding box center [497, 331] width 7 height 6
radio input "true"
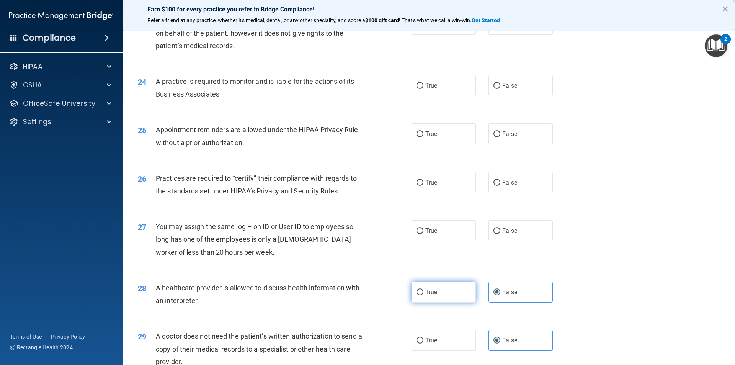
click at [434, 293] on span "True" at bounding box center [432, 291] width 12 height 7
click at [424, 293] on input "True" at bounding box center [420, 293] width 7 height 6
radio input "true"
radio input "false"
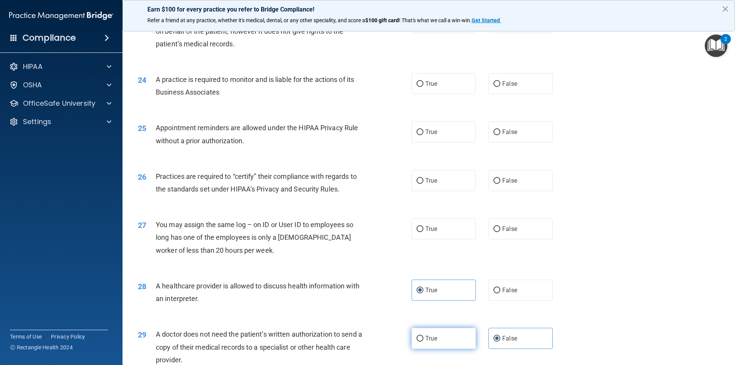
scroll to position [1341, 0]
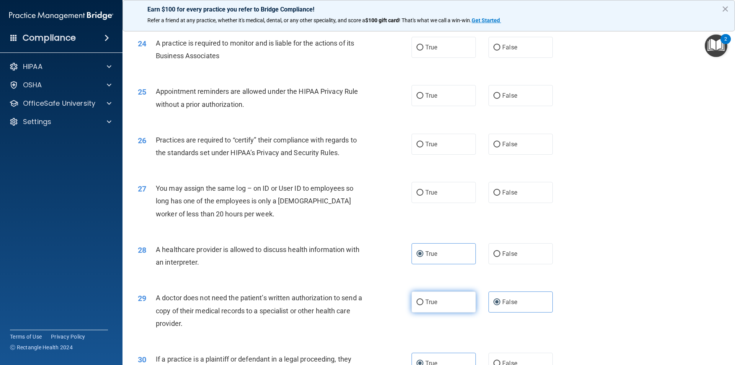
click at [437, 301] on label "True" at bounding box center [444, 302] width 64 height 21
click at [424, 301] on input "True" at bounding box center [420, 303] width 7 height 6
radio input "true"
radio input "false"
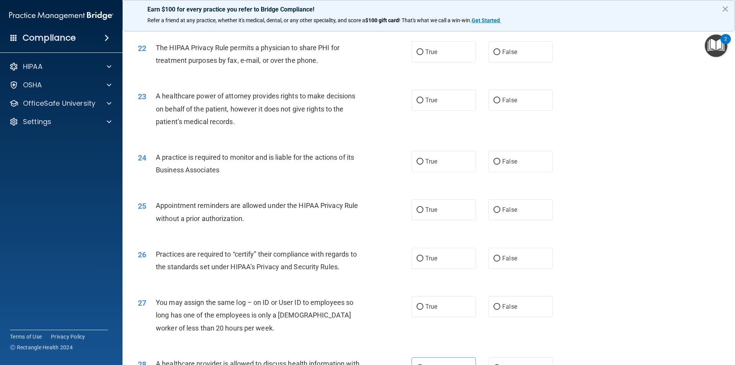
scroll to position [1227, 0]
click at [496, 305] on input "False" at bounding box center [497, 308] width 7 height 6
radio input "true"
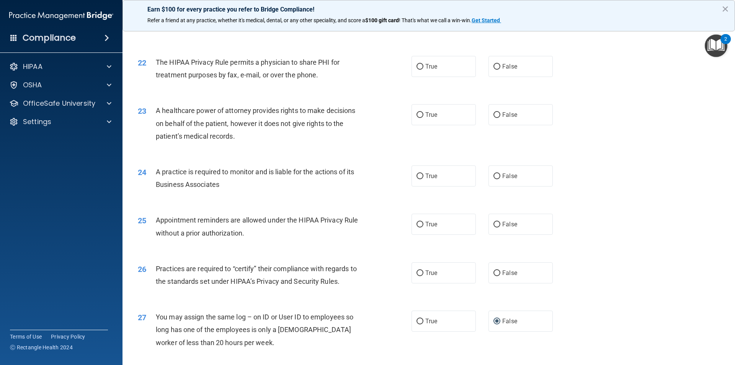
scroll to position [1188, 0]
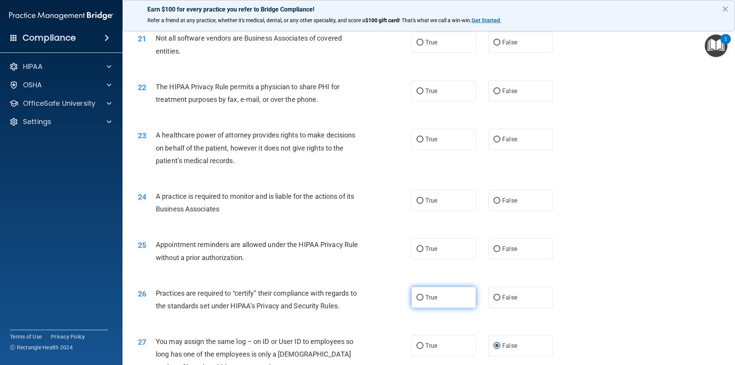
click at [439, 299] on label "True" at bounding box center [444, 297] width 64 height 21
click at [424, 299] on input "True" at bounding box center [420, 298] width 7 height 6
radio input "true"
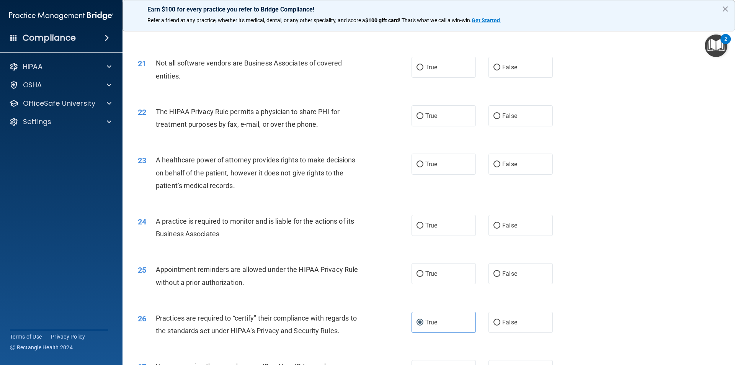
scroll to position [1150, 0]
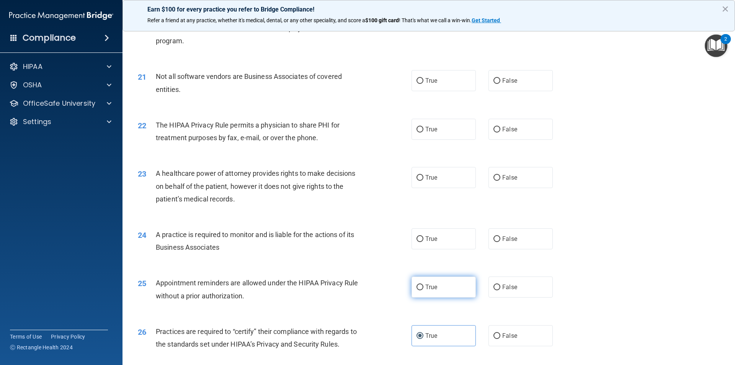
click at [438, 290] on label "True" at bounding box center [444, 287] width 64 height 21
click at [424, 290] on input "True" at bounding box center [420, 288] width 7 height 6
radio input "true"
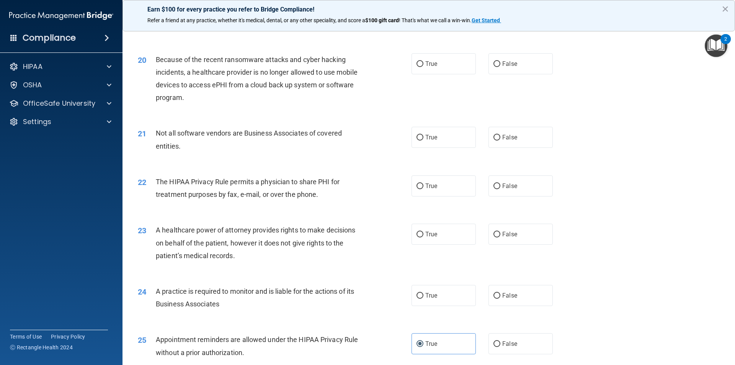
scroll to position [1073, 0]
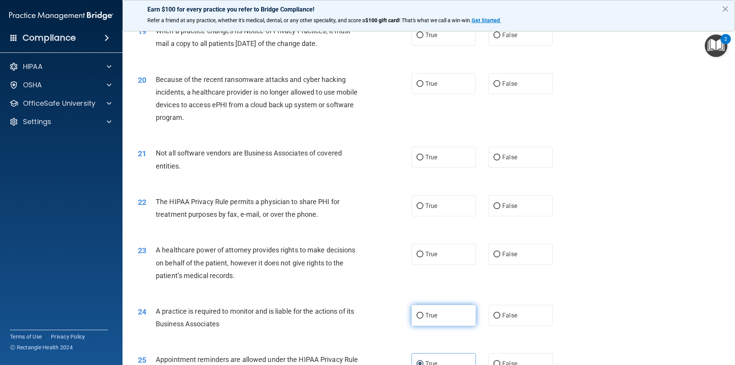
click at [426, 316] on span "True" at bounding box center [432, 315] width 12 height 7
click at [424, 316] on input "True" at bounding box center [420, 316] width 7 height 6
radio input "true"
click at [434, 253] on span "True" at bounding box center [432, 254] width 12 height 7
click at [424, 253] on input "True" at bounding box center [420, 255] width 7 height 6
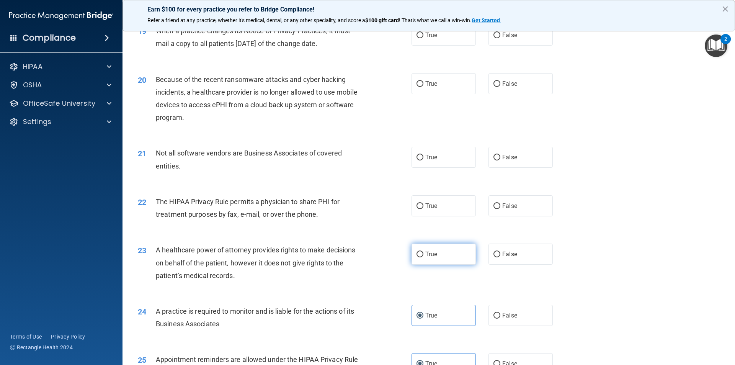
radio input "true"
click at [439, 211] on label "True" at bounding box center [444, 205] width 64 height 21
click at [424, 209] on input "True" at bounding box center [420, 206] width 7 height 6
radio input "true"
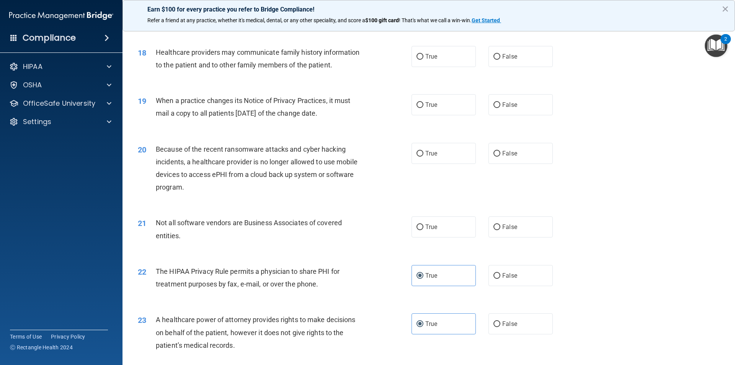
scroll to position [997, 0]
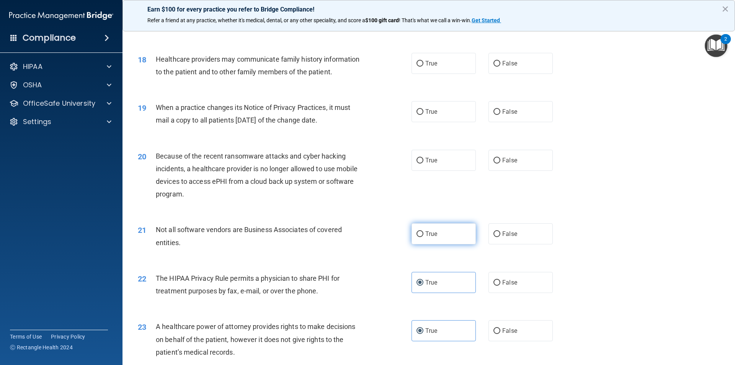
click at [419, 231] on input "True" at bounding box center [420, 234] width 7 height 6
radio input "true"
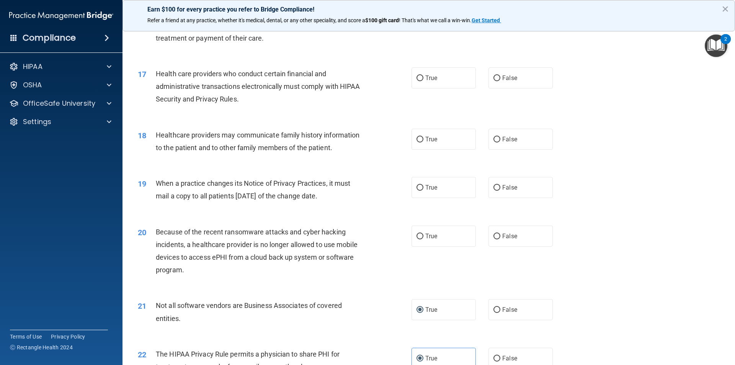
scroll to position [920, 0]
click at [506, 232] on label "False" at bounding box center [521, 236] width 64 height 21
click at [501, 234] on input "False" at bounding box center [497, 237] width 7 height 6
radio input "true"
click at [431, 191] on span "True" at bounding box center [432, 188] width 12 height 7
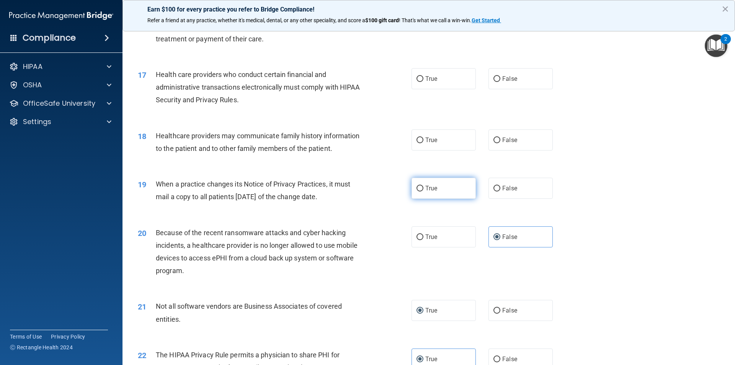
click at [424, 191] on input "True" at bounding box center [420, 189] width 7 height 6
radio input "true"
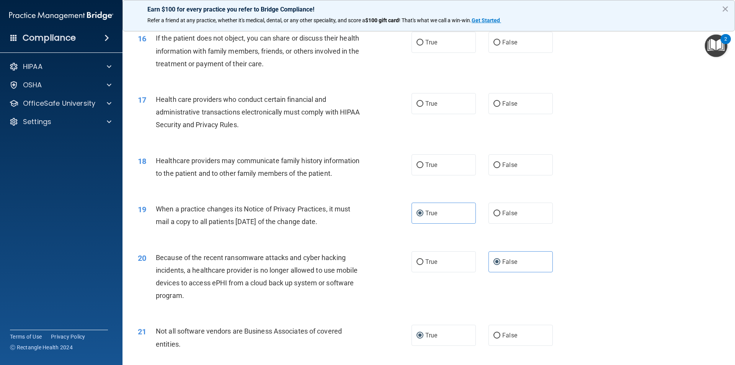
scroll to position [882, 0]
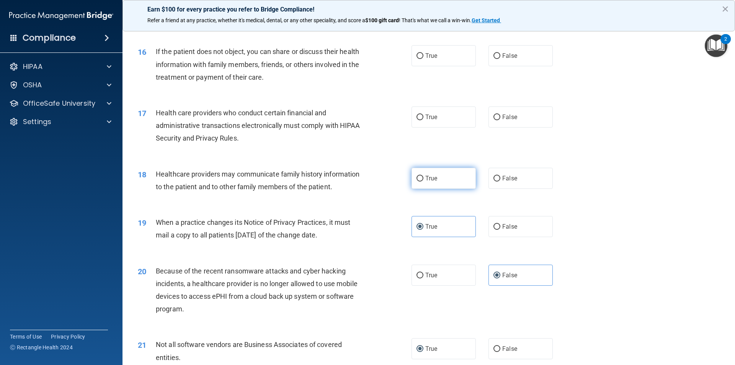
click at [408, 177] on div "18 Healthcare providers may communicate family history information to the patie…" at bounding box center [274, 182] width 297 height 29
click at [423, 178] on label "True" at bounding box center [444, 178] width 64 height 21
click at [423, 178] on input "True" at bounding box center [420, 179] width 7 height 6
radio input "true"
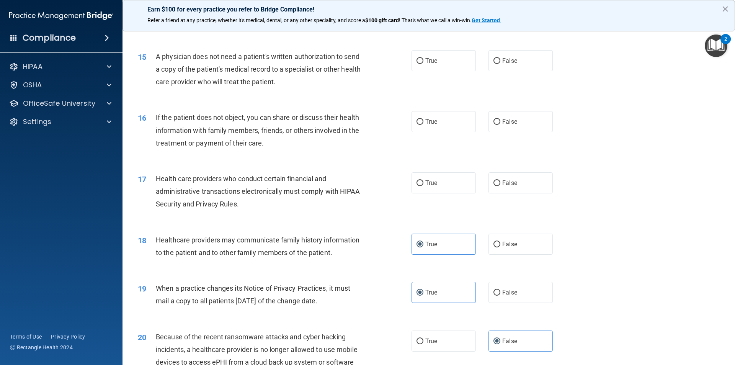
scroll to position [805, 0]
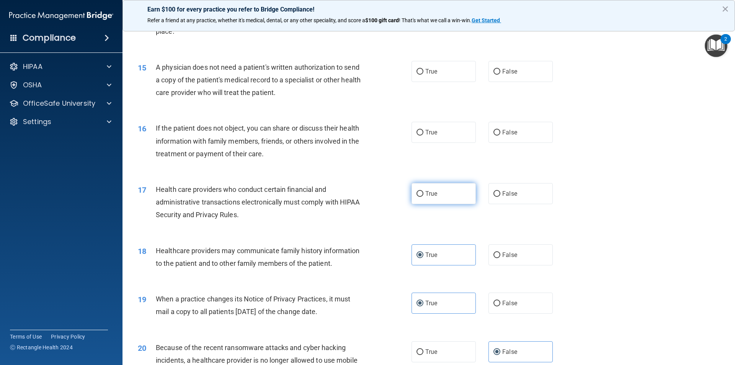
click at [450, 193] on label "True" at bounding box center [444, 193] width 64 height 21
click at [424, 193] on input "True" at bounding box center [420, 194] width 7 height 6
radio input "true"
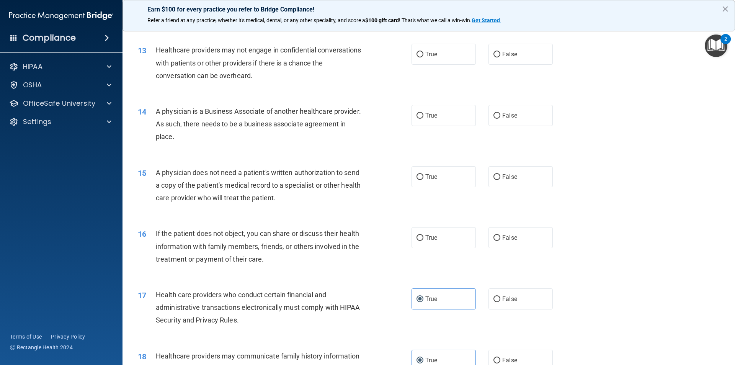
scroll to position [690, 0]
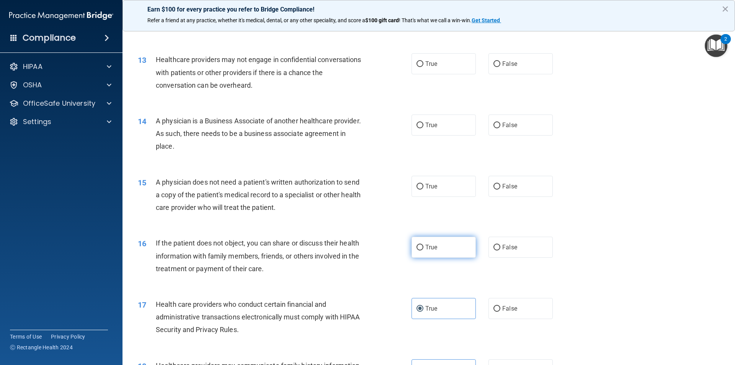
click at [443, 245] on label "True" at bounding box center [444, 247] width 64 height 21
click at [424, 245] on input "True" at bounding box center [420, 248] width 7 height 6
radio input "true"
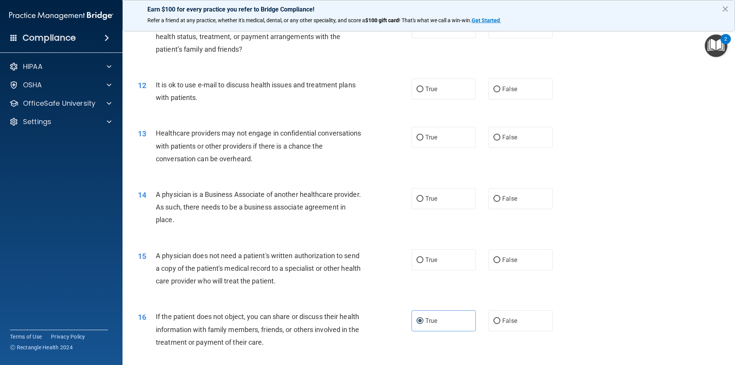
scroll to position [614, 0]
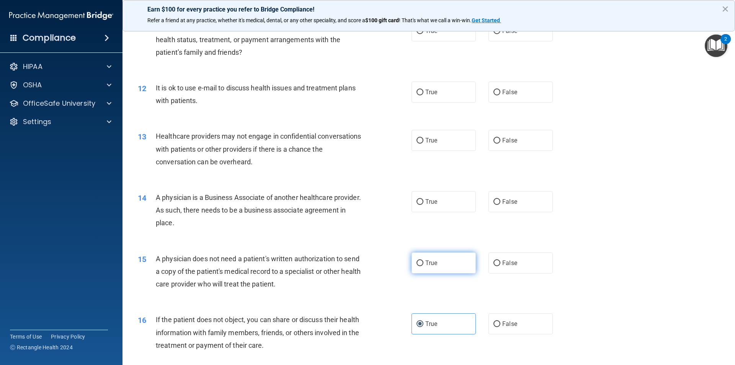
click at [426, 265] on span "True" at bounding box center [432, 262] width 12 height 7
click at [424, 265] on input "True" at bounding box center [420, 263] width 7 height 6
radio input "true"
click at [433, 200] on span "True" at bounding box center [432, 201] width 12 height 7
click at [424, 200] on input "True" at bounding box center [420, 202] width 7 height 6
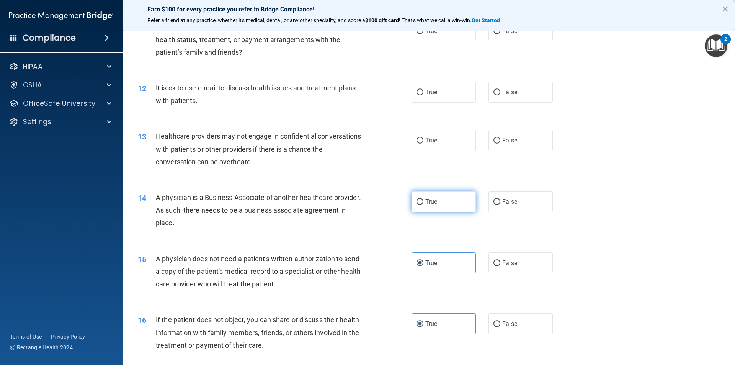
radio input "true"
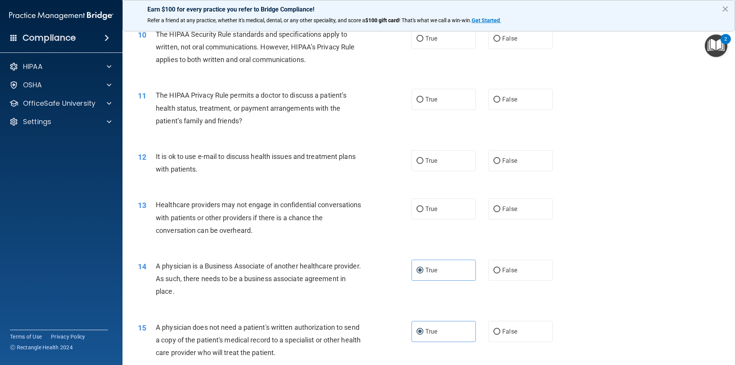
scroll to position [537, 0]
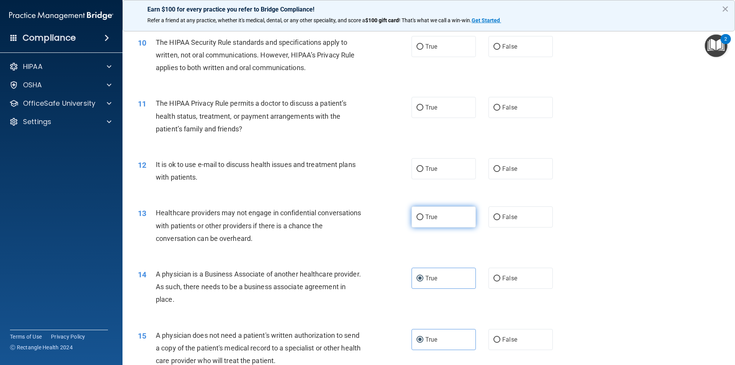
click at [426, 220] on label "True" at bounding box center [444, 216] width 64 height 21
click at [424, 220] on input "True" at bounding box center [420, 218] width 7 height 6
radio input "true"
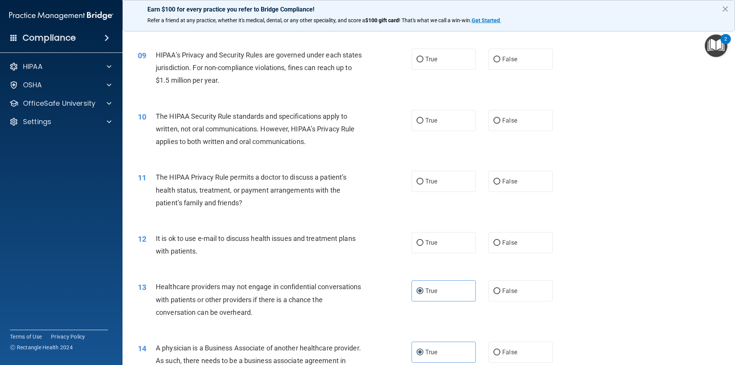
scroll to position [460, 0]
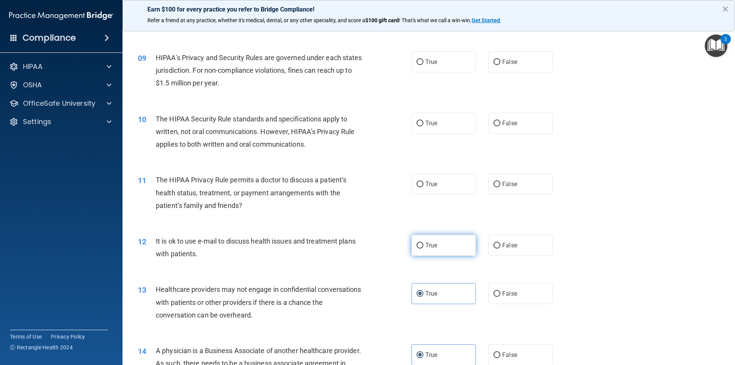
click at [429, 245] on span "True" at bounding box center [432, 245] width 12 height 7
click at [424, 245] on input "True" at bounding box center [420, 246] width 7 height 6
radio input "true"
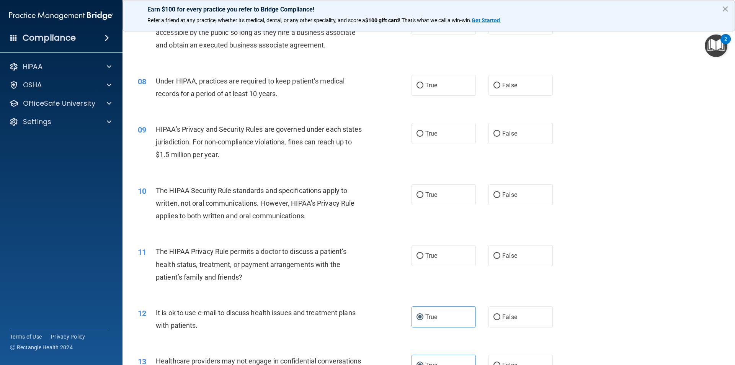
scroll to position [384, 0]
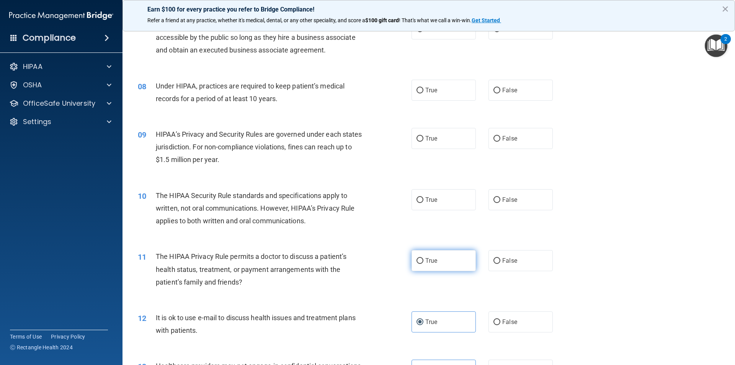
click at [452, 259] on label "True" at bounding box center [444, 260] width 64 height 21
click at [424, 259] on input "True" at bounding box center [420, 261] width 7 height 6
radio input "true"
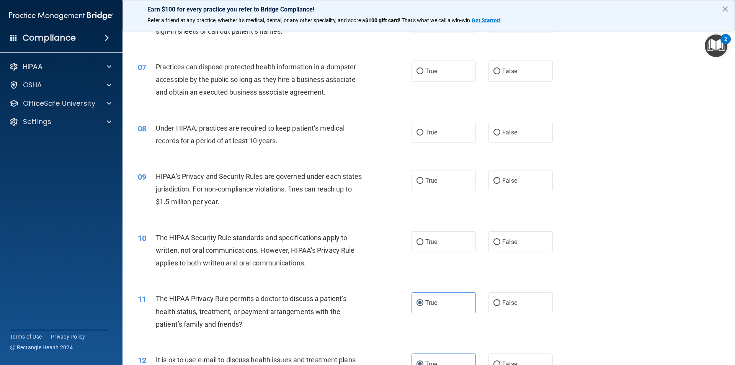
scroll to position [307, 0]
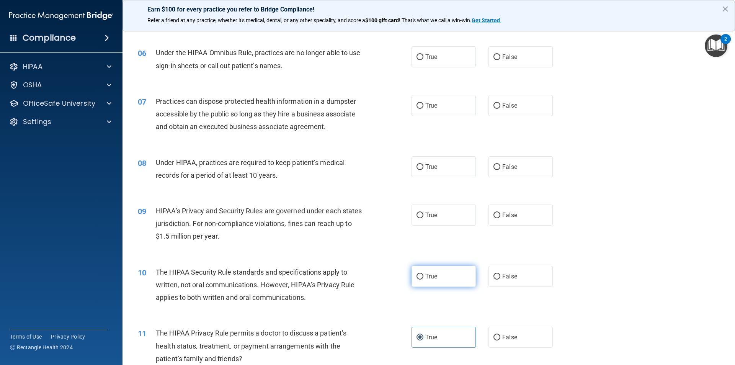
click at [436, 275] on label "True" at bounding box center [444, 276] width 64 height 21
click at [424, 275] on input "True" at bounding box center [420, 277] width 7 height 6
radio input "true"
click at [454, 219] on label "True" at bounding box center [444, 215] width 64 height 21
click at [424, 218] on input "True" at bounding box center [420, 216] width 7 height 6
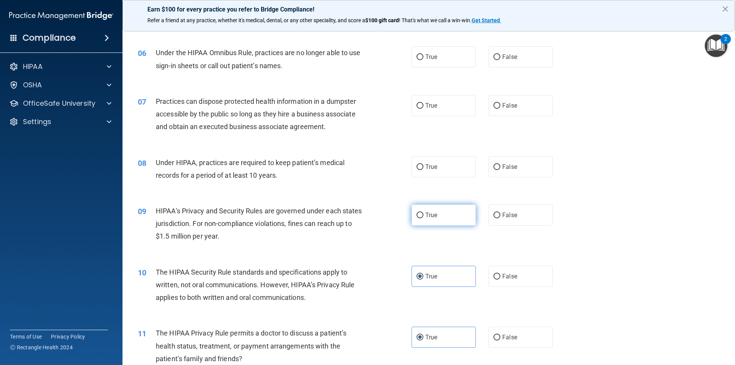
radio input "true"
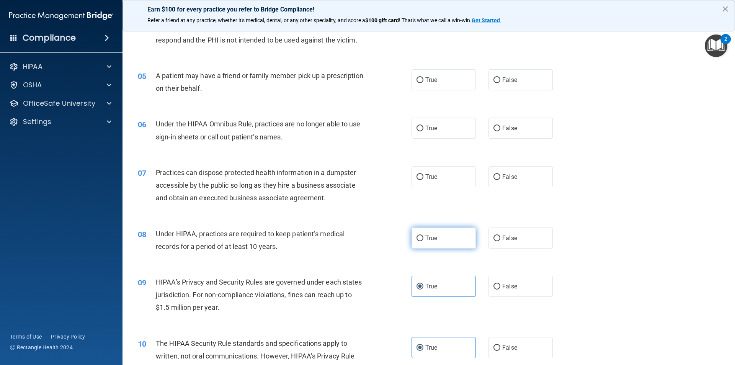
scroll to position [231, 0]
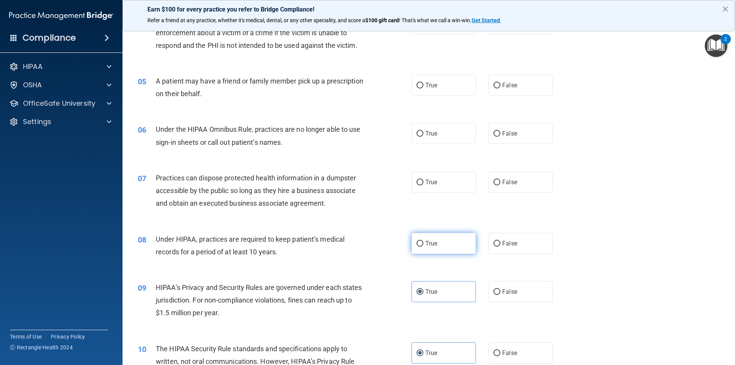
click at [426, 237] on label "True" at bounding box center [444, 243] width 64 height 21
click at [424, 241] on input "True" at bounding box center [420, 244] width 7 height 6
radio input "true"
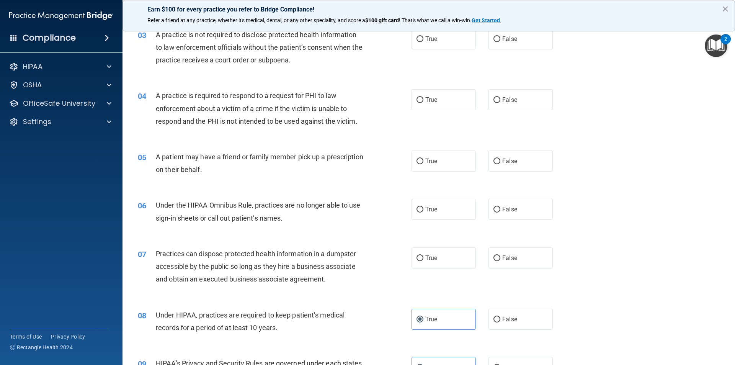
scroll to position [154, 0]
click at [494, 258] on input "False" at bounding box center [497, 259] width 7 height 6
radio input "true"
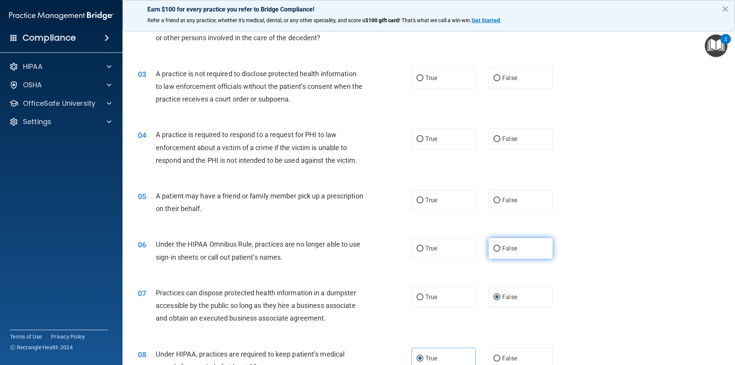
click at [494, 248] on input "False" at bounding box center [497, 249] width 7 height 6
radio input "true"
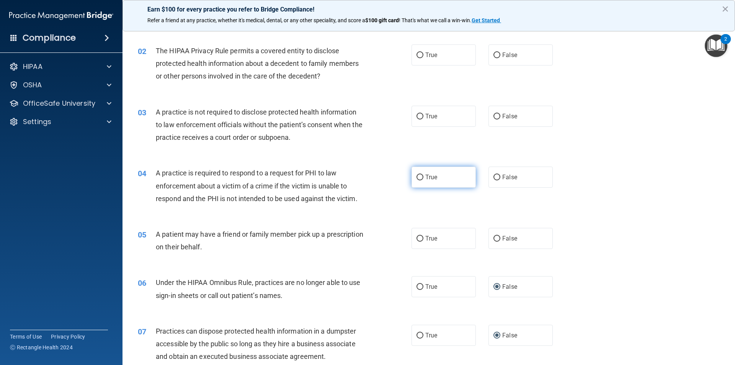
click at [438, 179] on label "True" at bounding box center [444, 177] width 64 height 21
click at [424, 179] on input "True" at bounding box center [420, 178] width 7 height 6
radio input "true"
click at [449, 239] on label "True" at bounding box center [444, 238] width 64 height 21
click at [424, 239] on input "True" at bounding box center [420, 239] width 7 height 6
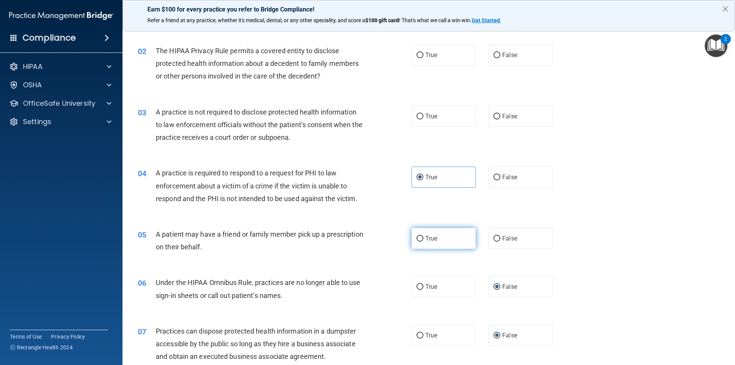
radio input "true"
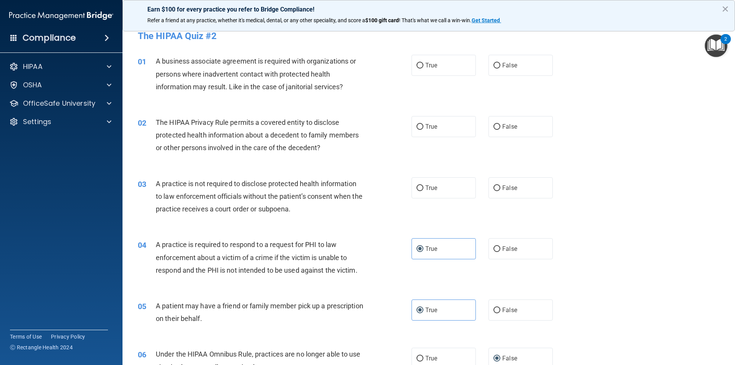
scroll to position [0, 0]
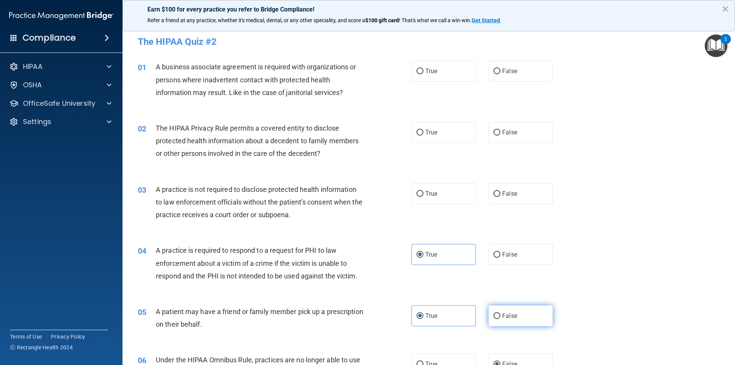
click at [526, 313] on label "False" at bounding box center [521, 315] width 64 height 21
click at [501, 313] on input "False" at bounding box center [497, 316] width 7 height 6
radio input "true"
radio input "false"
click at [515, 190] on label "False" at bounding box center [521, 193] width 64 height 21
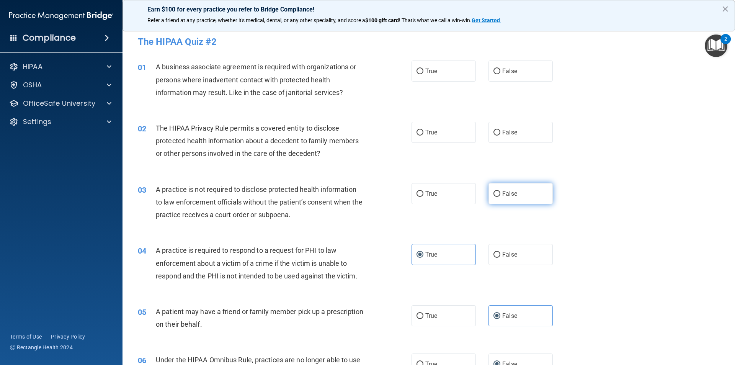
click at [501, 191] on input "False" at bounding box center [497, 194] width 7 height 6
radio input "true"
click at [506, 70] on span "False" at bounding box center [510, 70] width 15 height 7
click at [501, 70] on input "False" at bounding box center [497, 72] width 7 height 6
radio input "true"
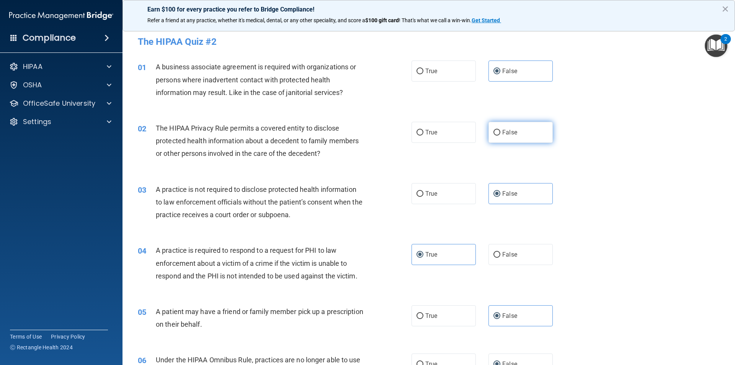
click at [494, 131] on input "False" at bounding box center [497, 133] width 7 height 6
radio input "true"
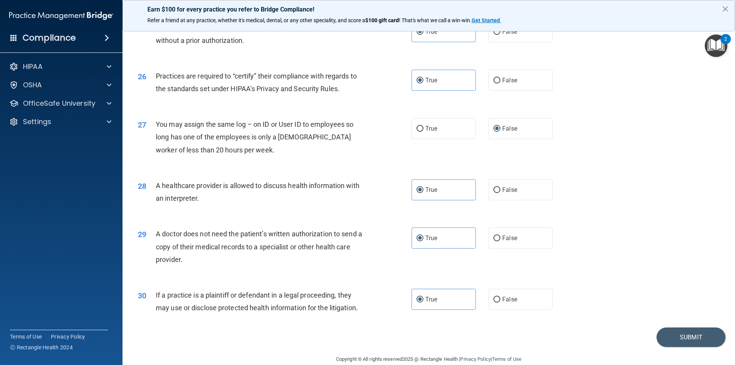
scroll to position [1418, 0]
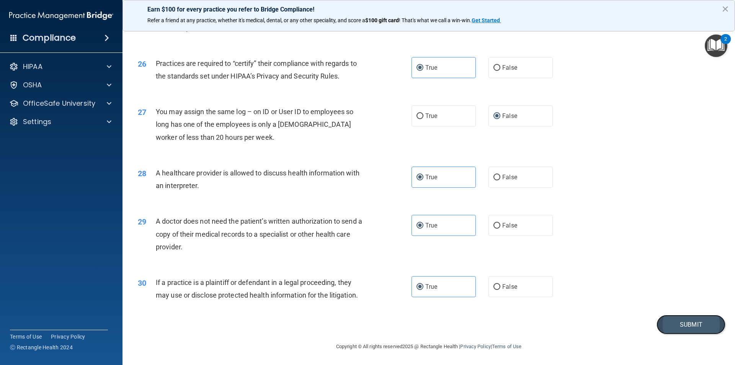
click at [674, 323] on button "Submit" at bounding box center [691, 325] width 69 height 20
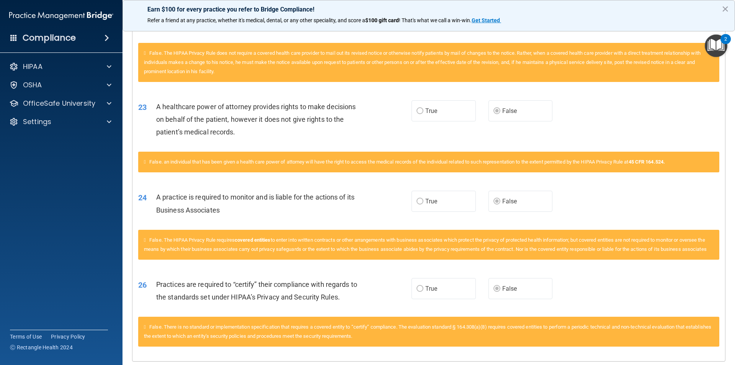
scroll to position [890, 0]
